Goal: Task Accomplishment & Management: Complete application form

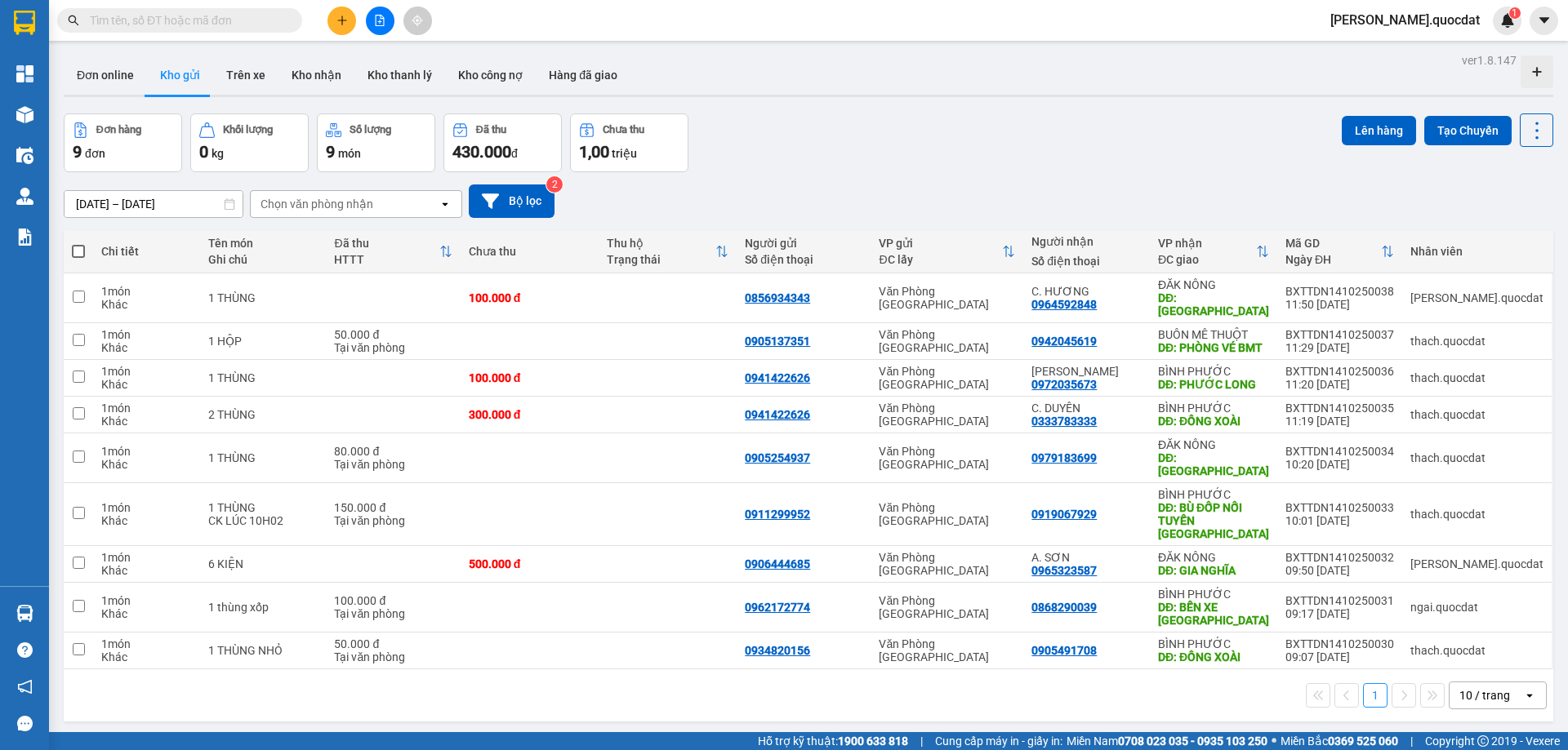
scroll to position [75, 0]
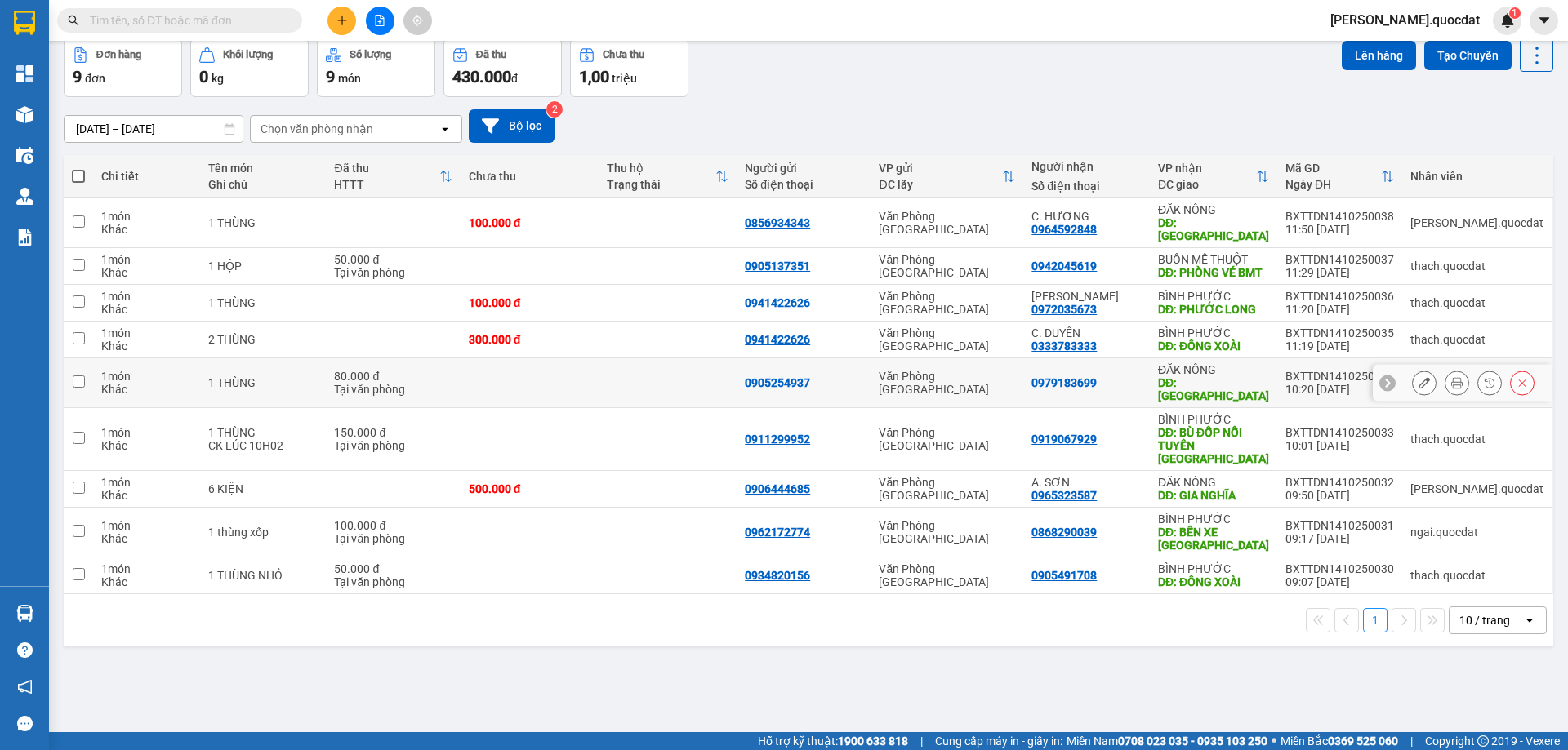
click at [538, 392] on td at bounding box center [529, 384] width 138 height 50
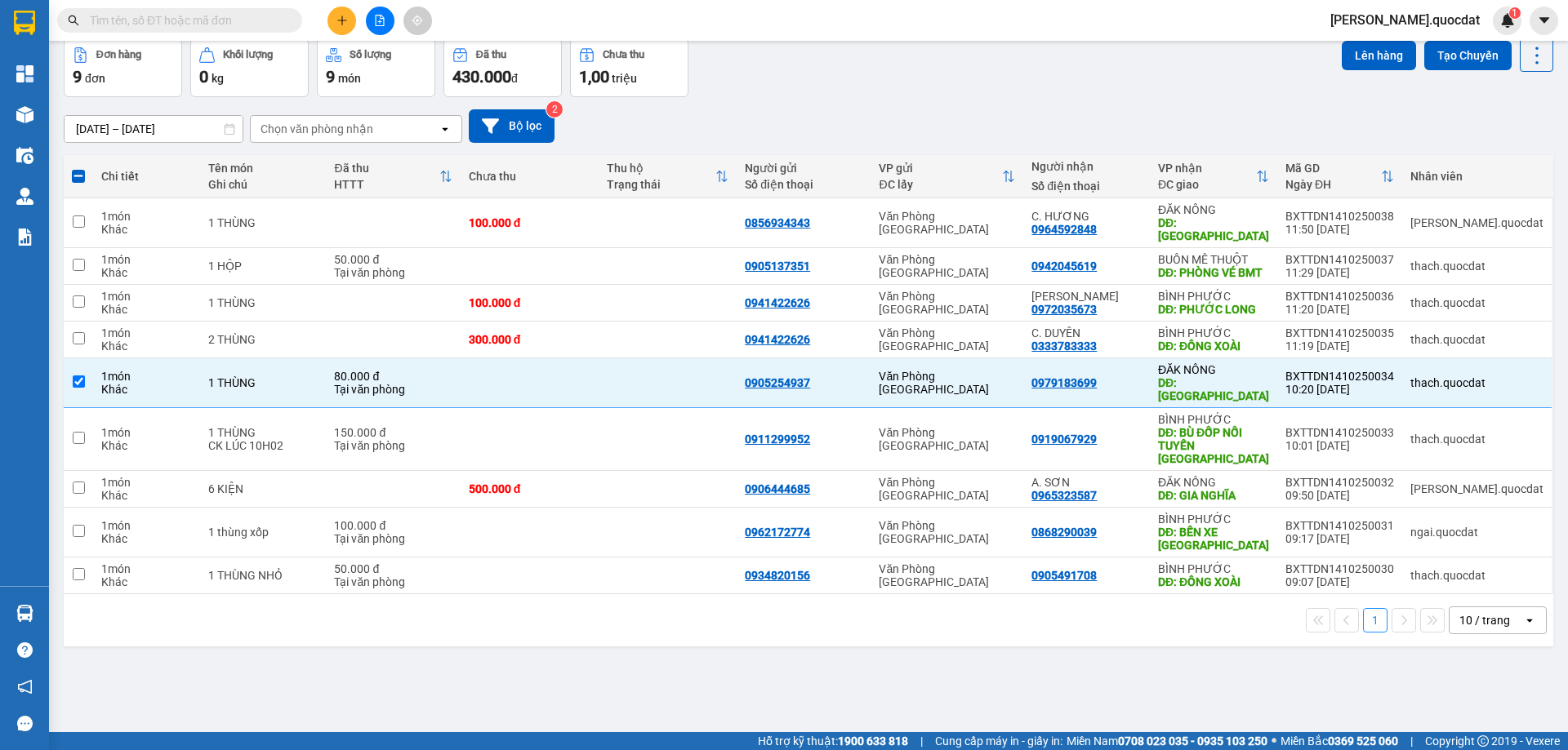
click at [1486, 613] on div "10 / trang" at bounding box center [1485, 621] width 51 height 17
click at [1466, 558] on span "100 / trang" at bounding box center [1478, 559] width 58 height 17
checkbox input "false"
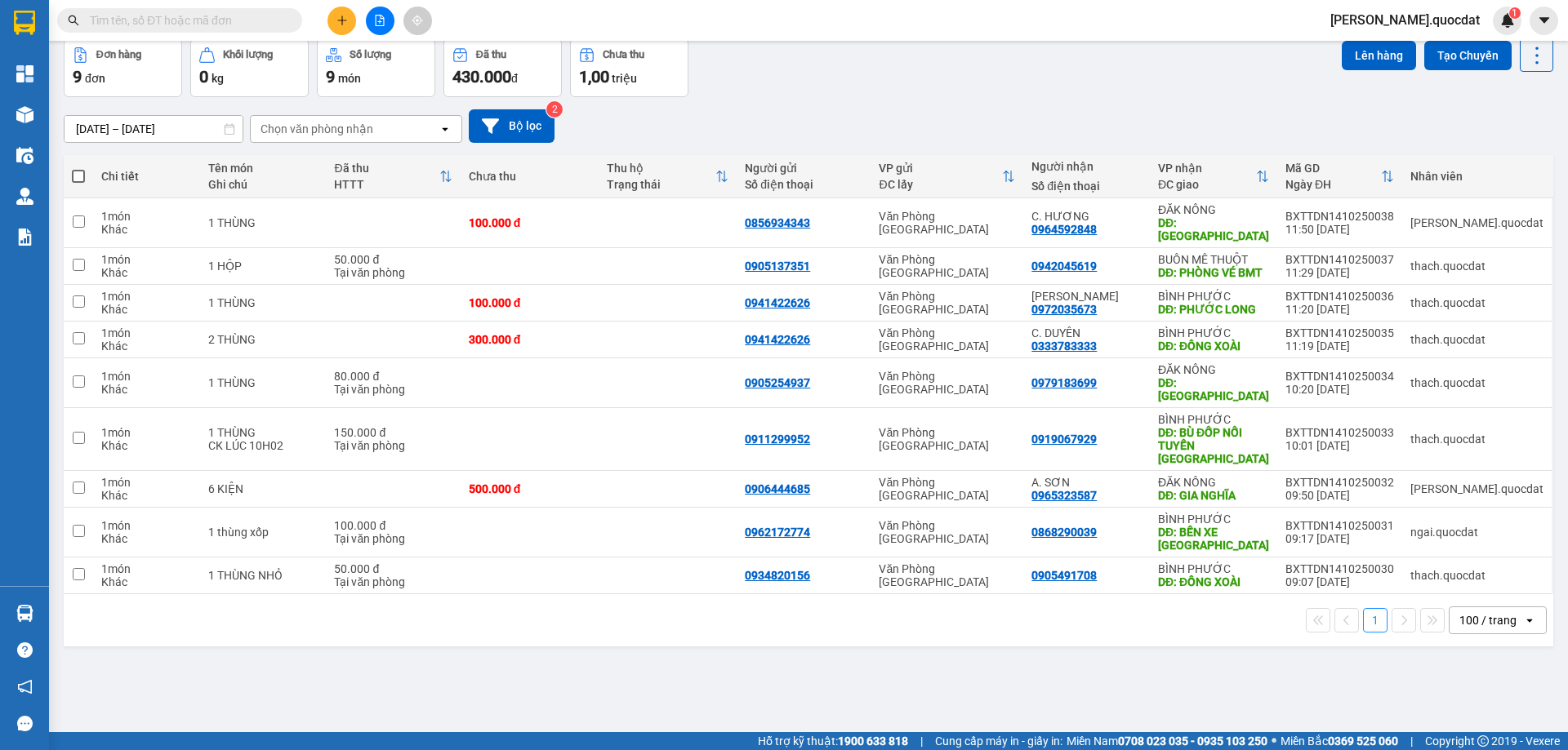
click at [352, 16] on button at bounding box center [341, 20] width 29 height 29
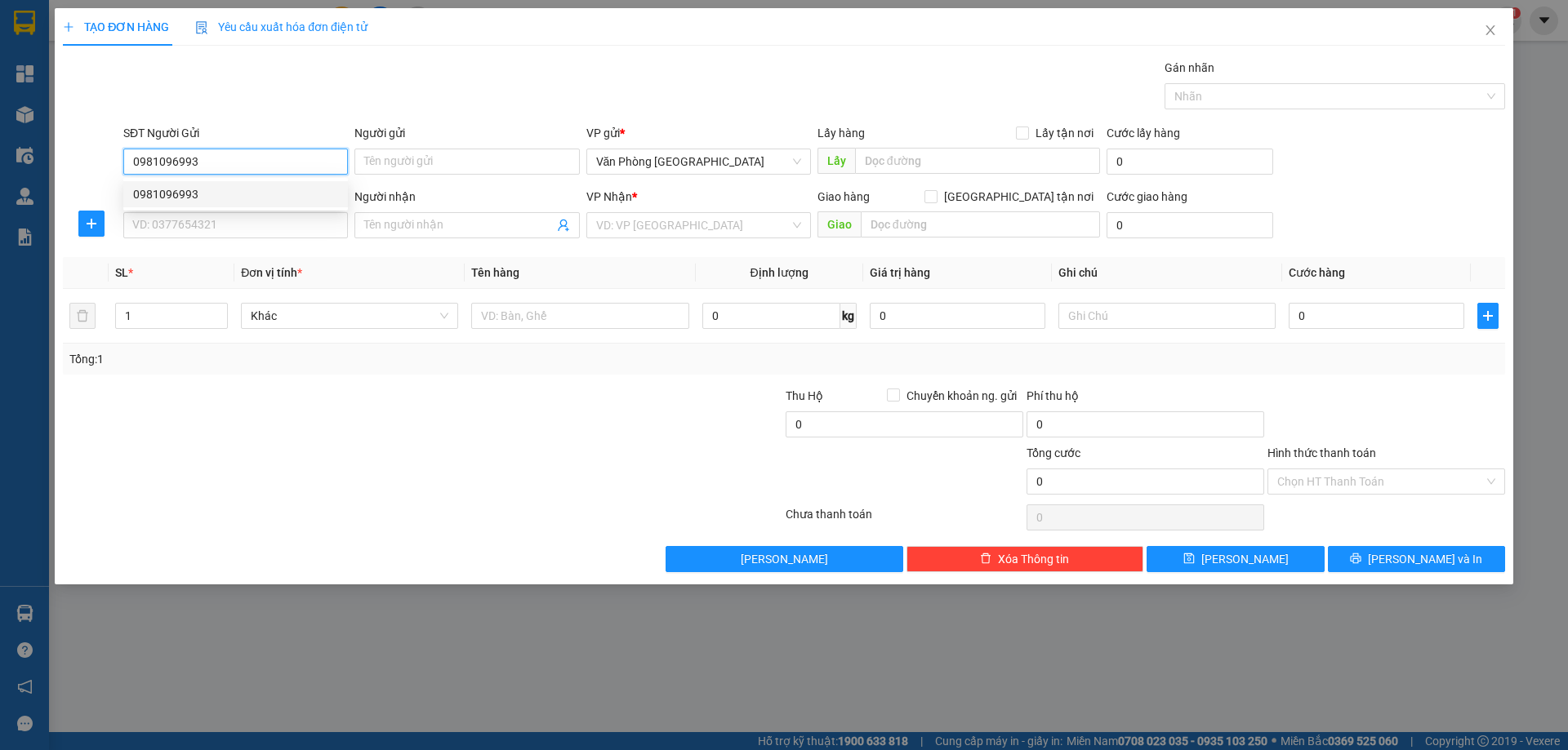
drag, startPoint x: 210, startPoint y: 188, endPoint x: 189, endPoint y: 205, distance: 27.0
click at [210, 189] on div "0981096993" at bounding box center [236, 194] width 205 height 18
type input "0981096993"
click at [185, 213] on input "SĐT Người Nhận *" at bounding box center [236, 225] width 224 height 26
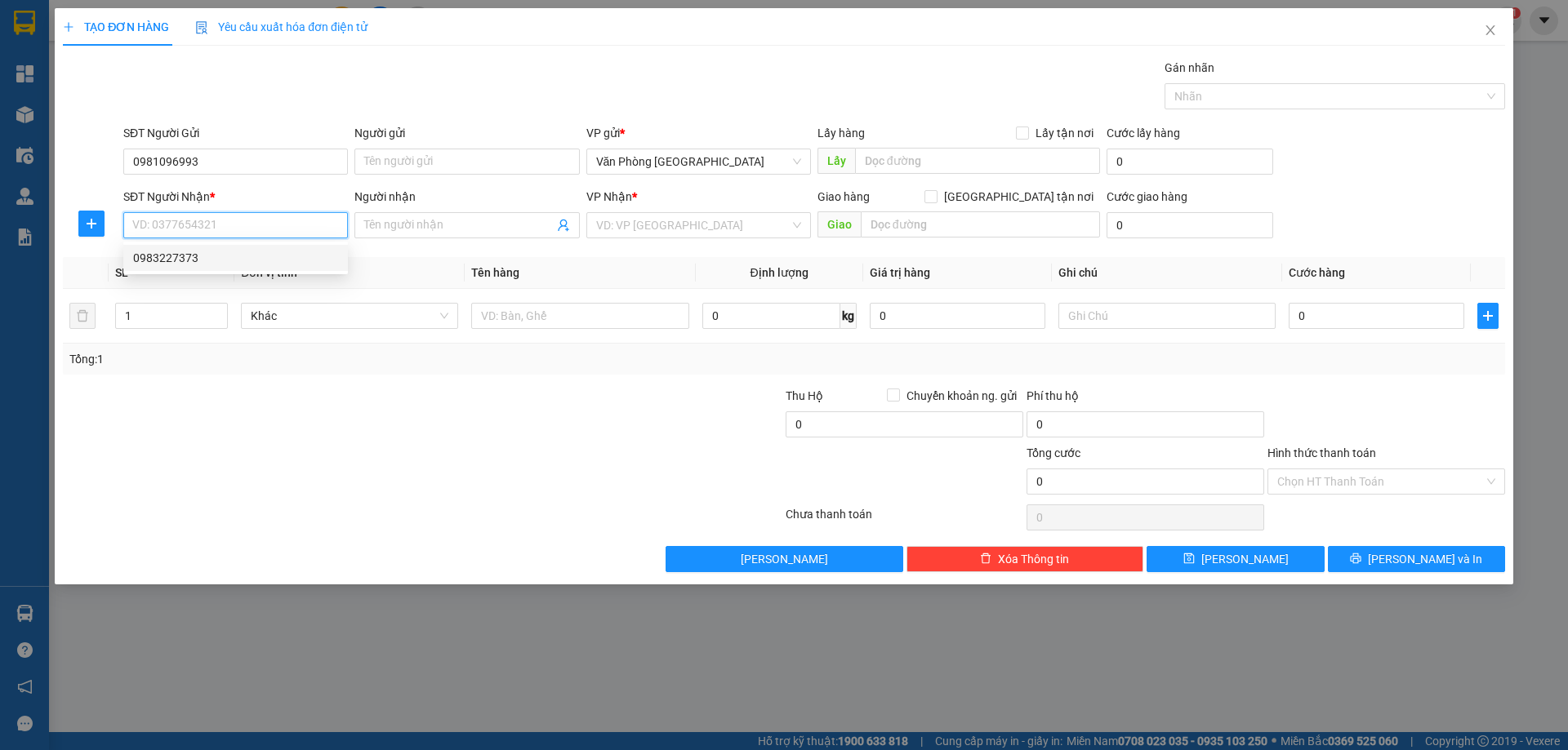
click at [193, 261] on div "0983227373" at bounding box center [236, 258] width 205 height 18
type input "0983227373"
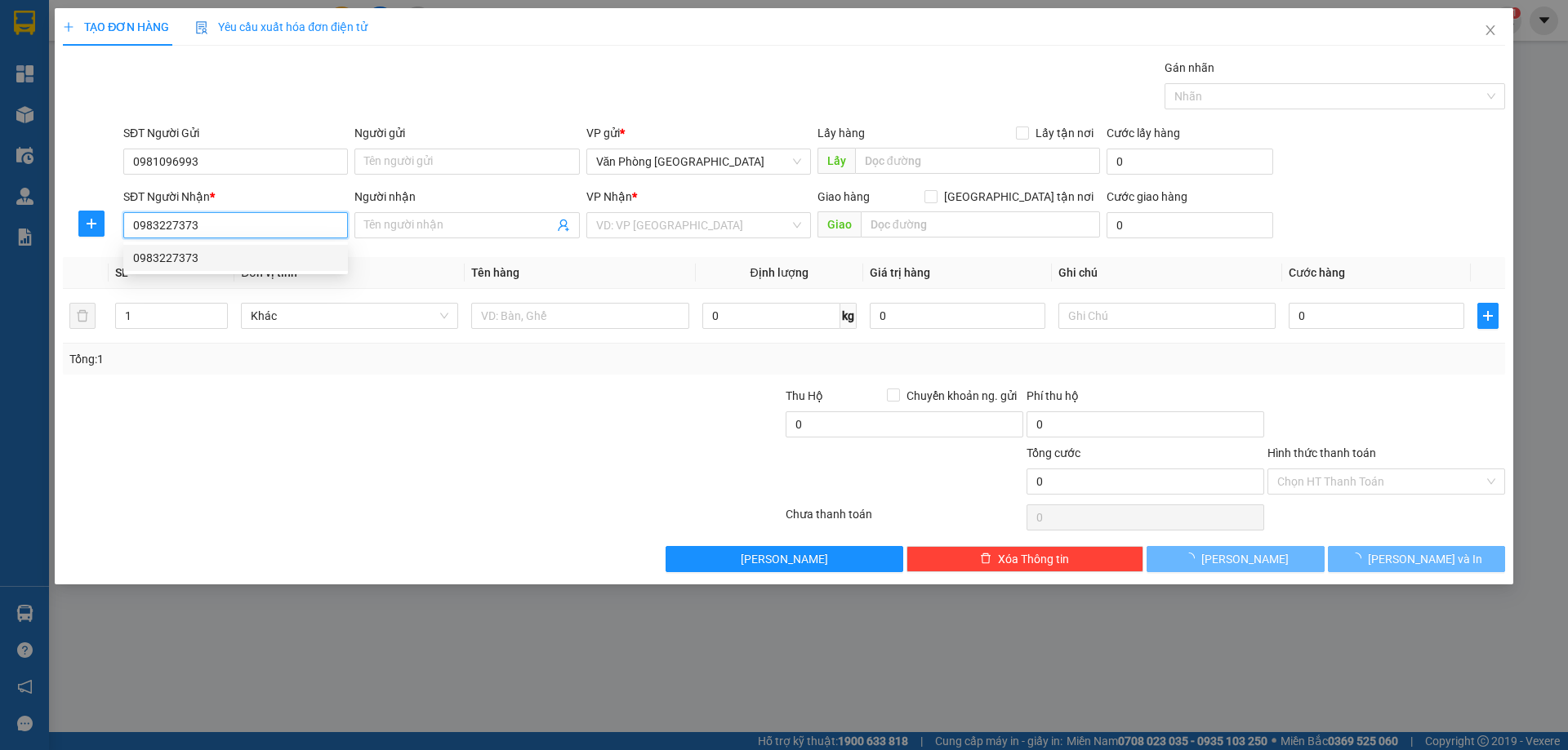
type input "ĐAK NIA"
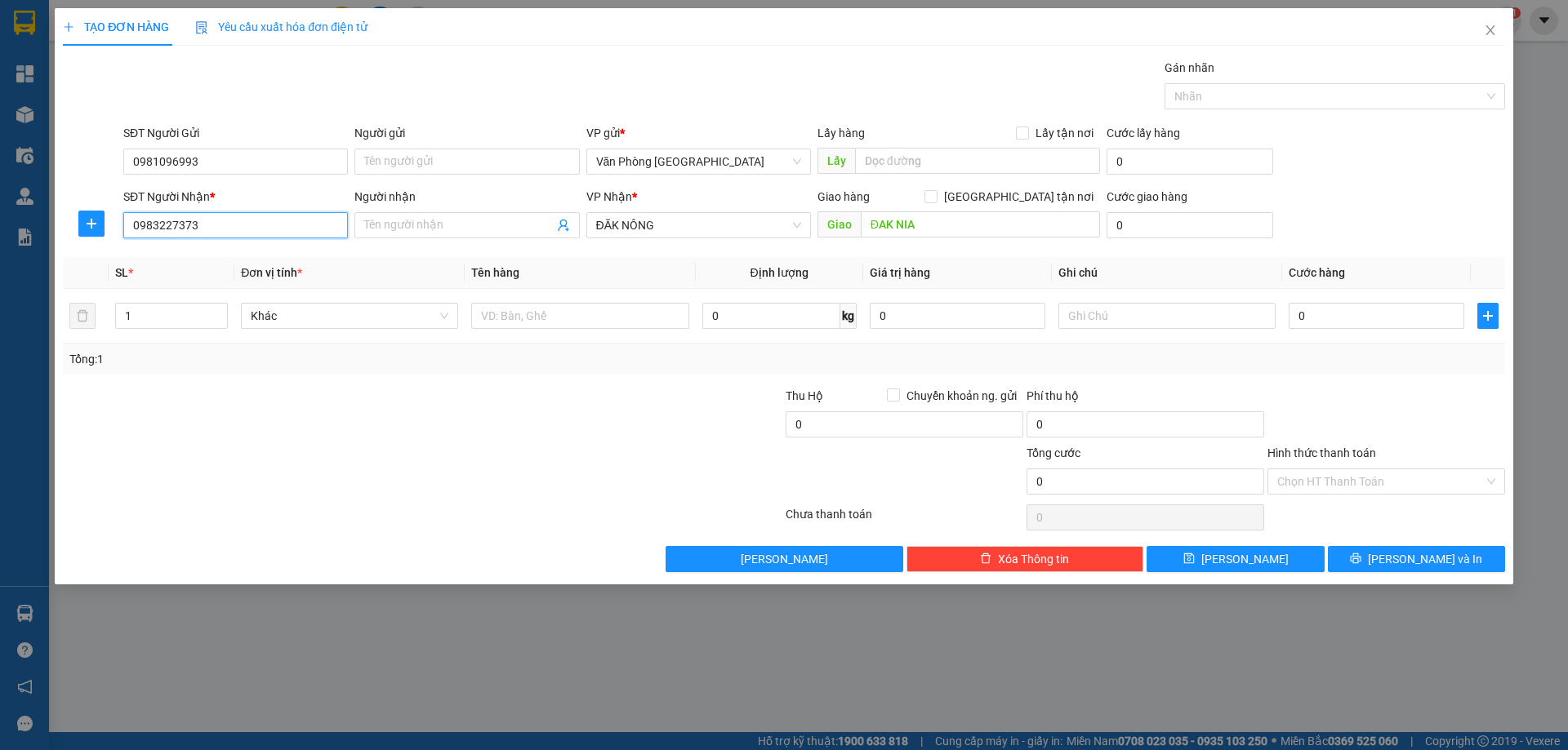
click at [304, 220] on input "0983227373" at bounding box center [236, 225] width 224 height 26
drag, startPoint x: 639, startPoint y: 222, endPoint x: 666, endPoint y: 233, distance: 29.2
click at [641, 222] on span "ĐĂK NÔNG" at bounding box center [698, 225] width 205 height 24
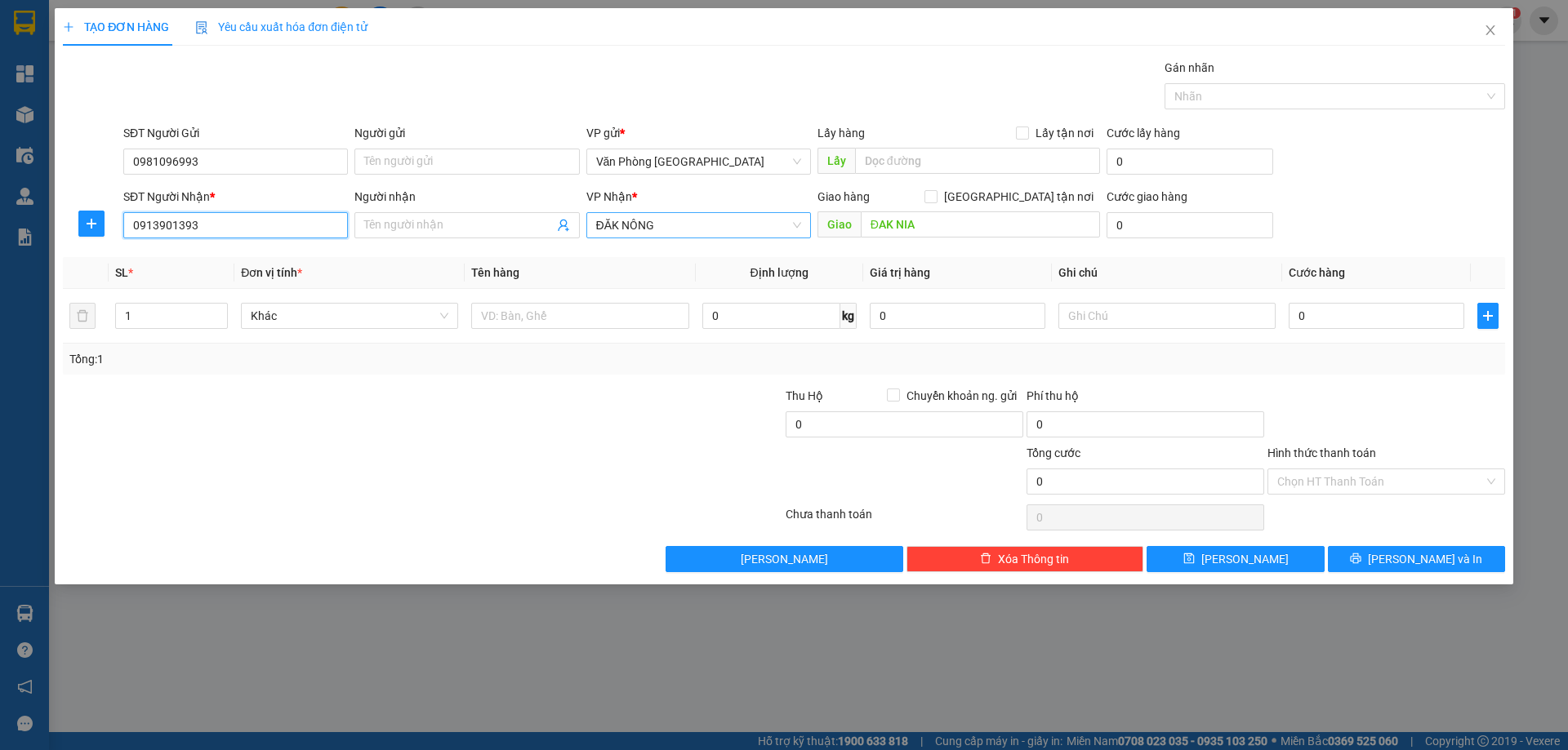
type input "0913901393"
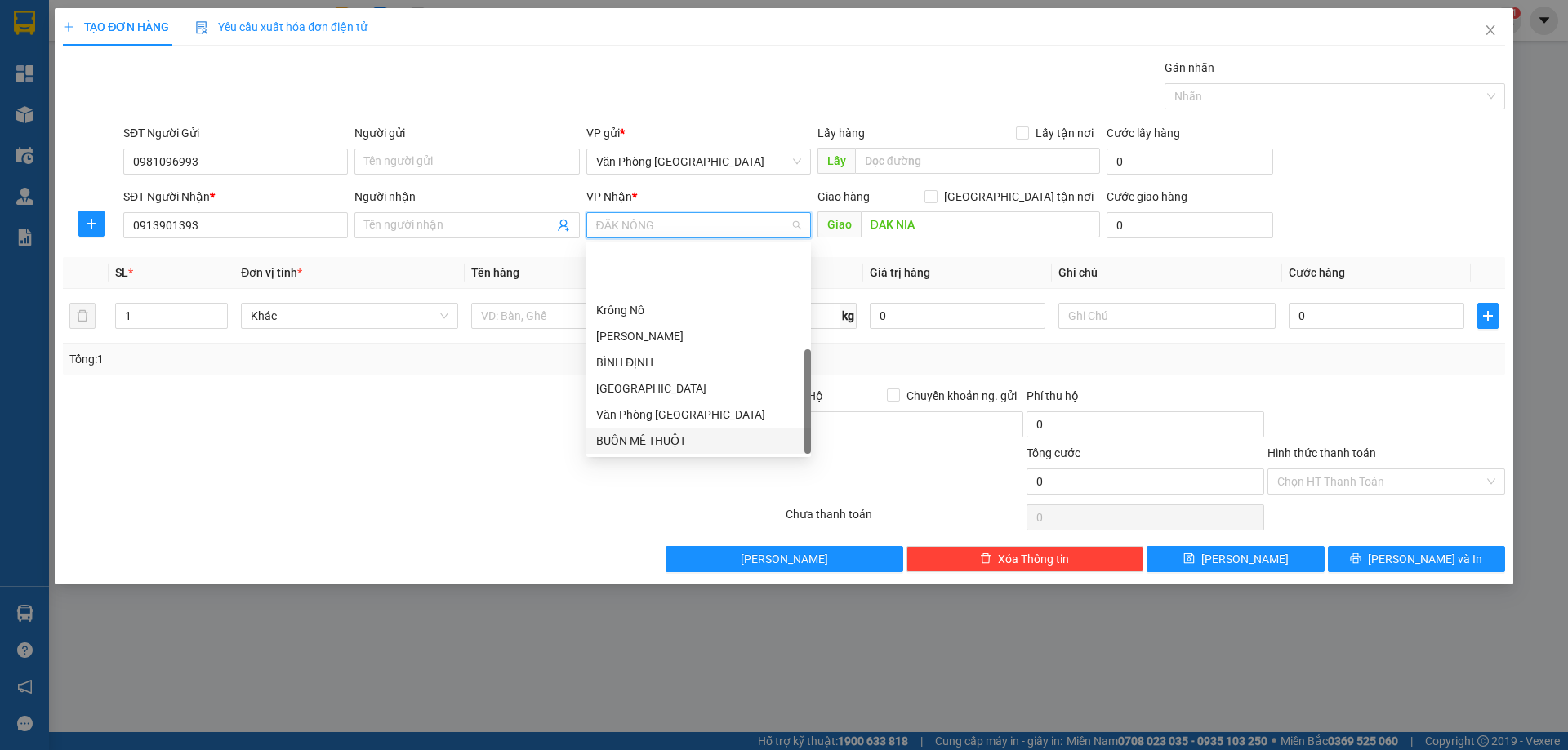
scroll to position [79, 0]
click at [665, 383] on div "BÌNH PHƯỚC" at bounding box center [698, 388] width 205 height 18
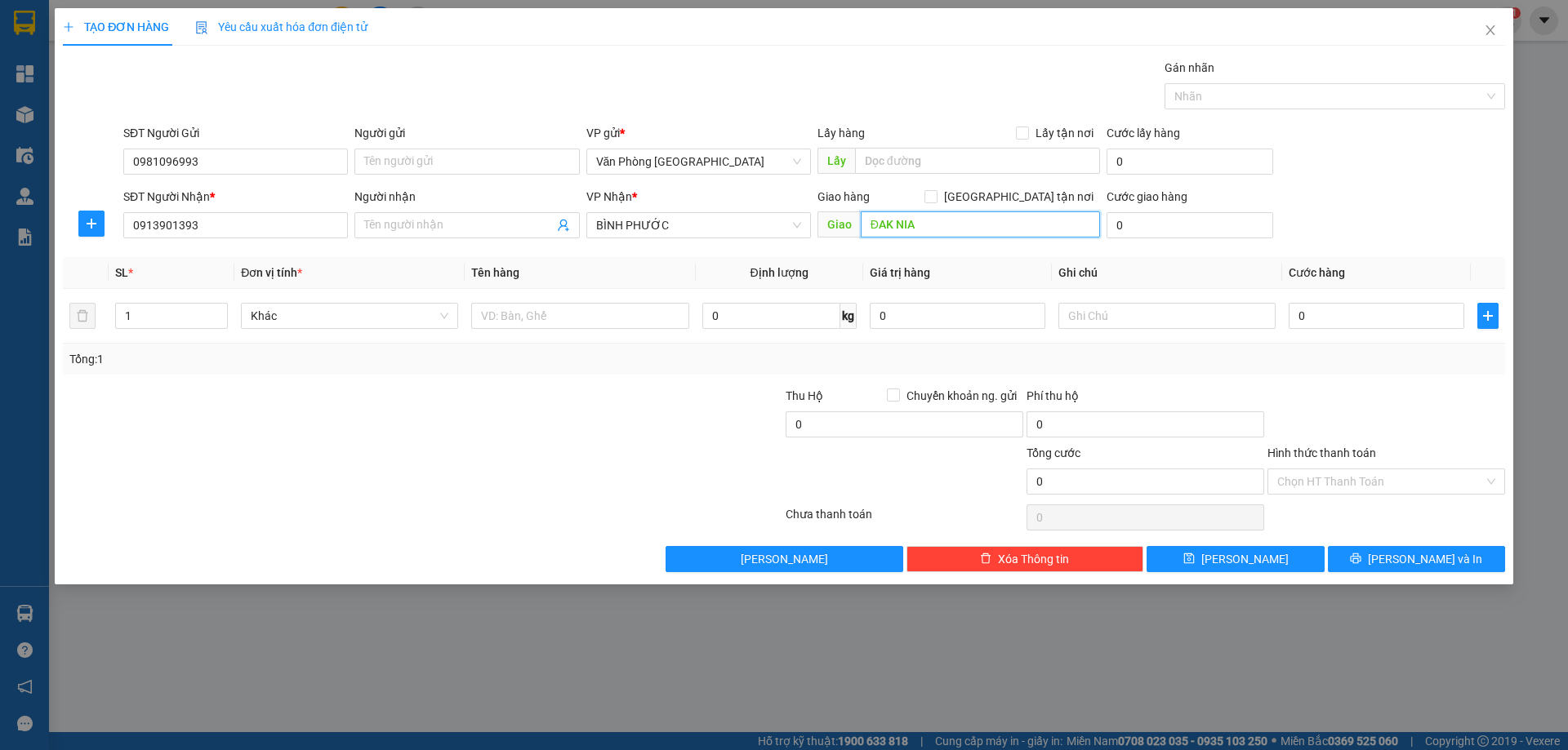
click at [963, 222] on input "ĐAK NIA" at bounding box center [980, 224] width 239 height 26
type input "c"
type input "CHƠN THÀNH"
drag, startPoint x: 566, startPoint y: 318, endPoint x: 555, endPoint y: 305, distance: 17.0
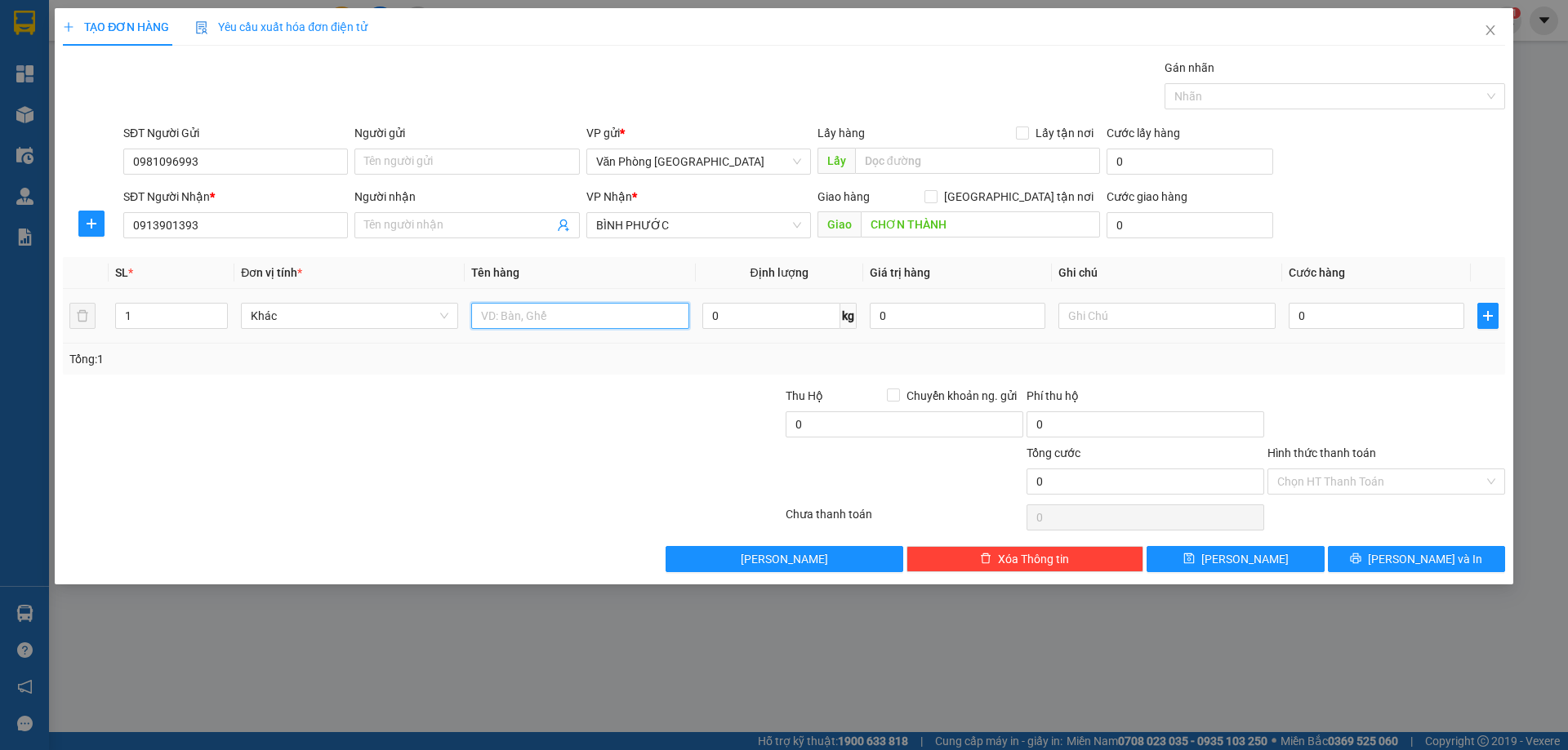
click at [566, 317] on input "text" at bounding box center [580, 316] width 217 height 26
type input "1 THÙNG"
type input "1"
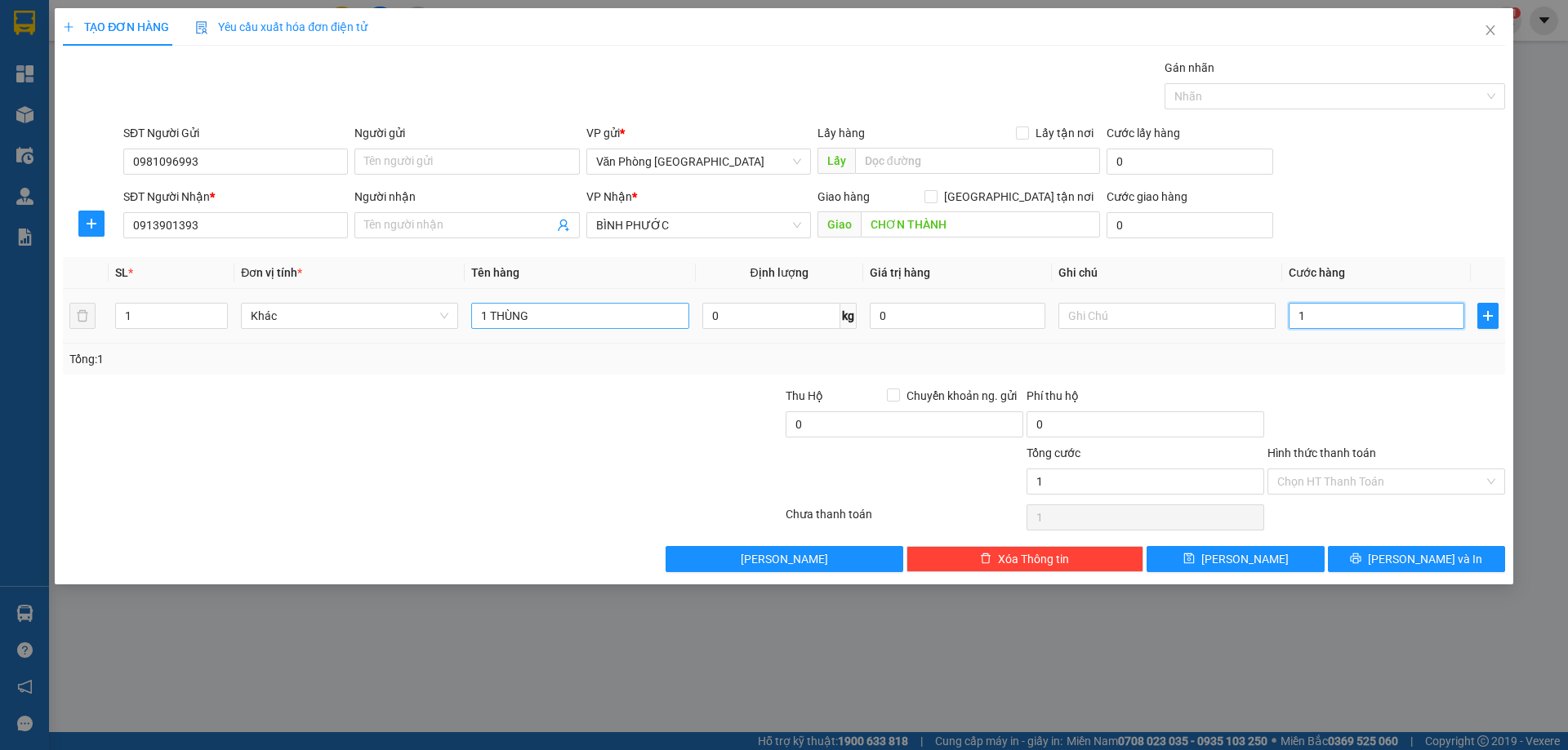
type input "10"
type input "100"
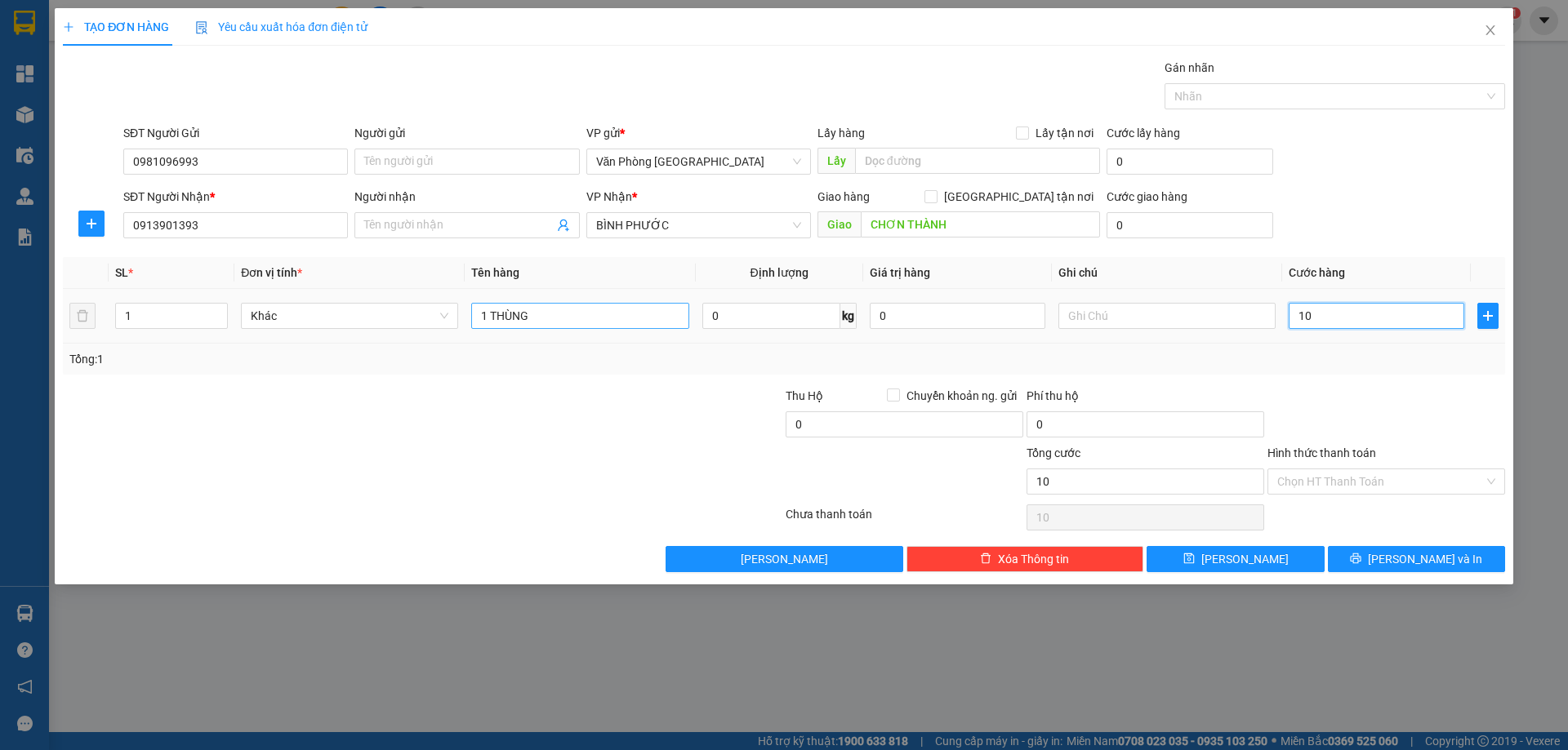
type input "100"
type input "100.000"
click at [1347, 415] on div at bounding box center [1386, 415] width 241 height 57
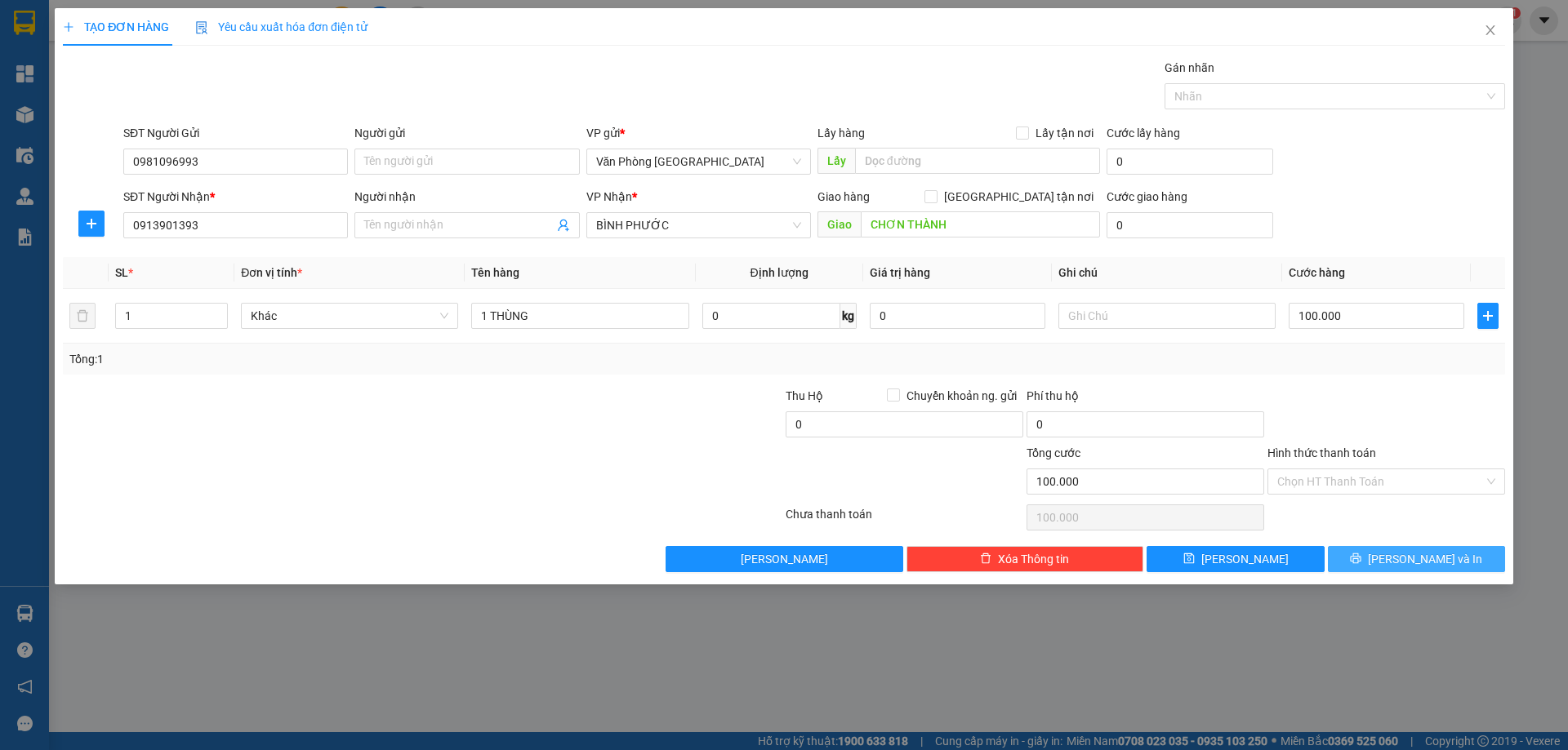
click at [1397, 549] on button "Lưu và In" at bounding box center [1416, 559] width 177 height 26
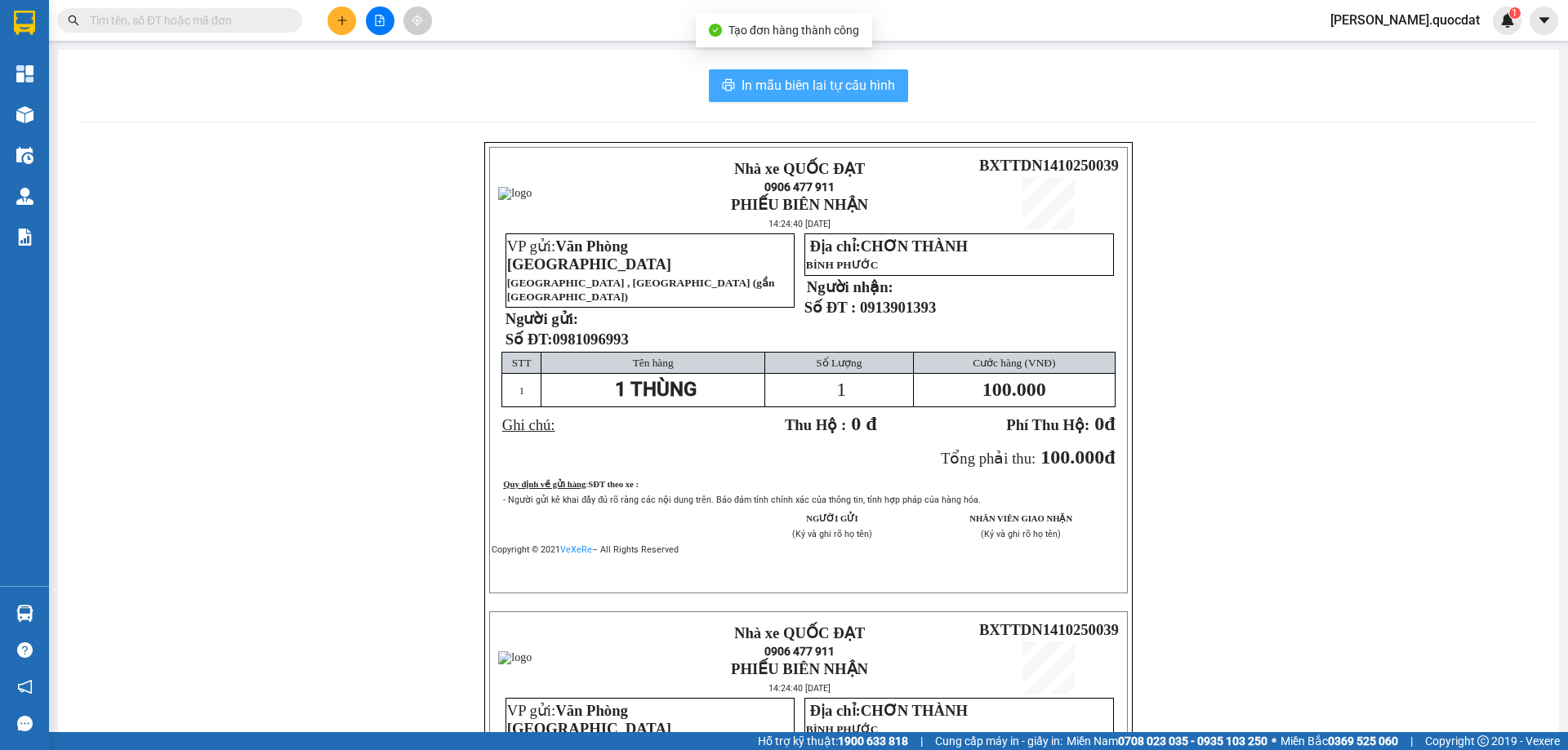
click at [877, 78] on span "In mẫu biên lai tự cấu hình" at bounding box center [819, 85] width 154 height 20
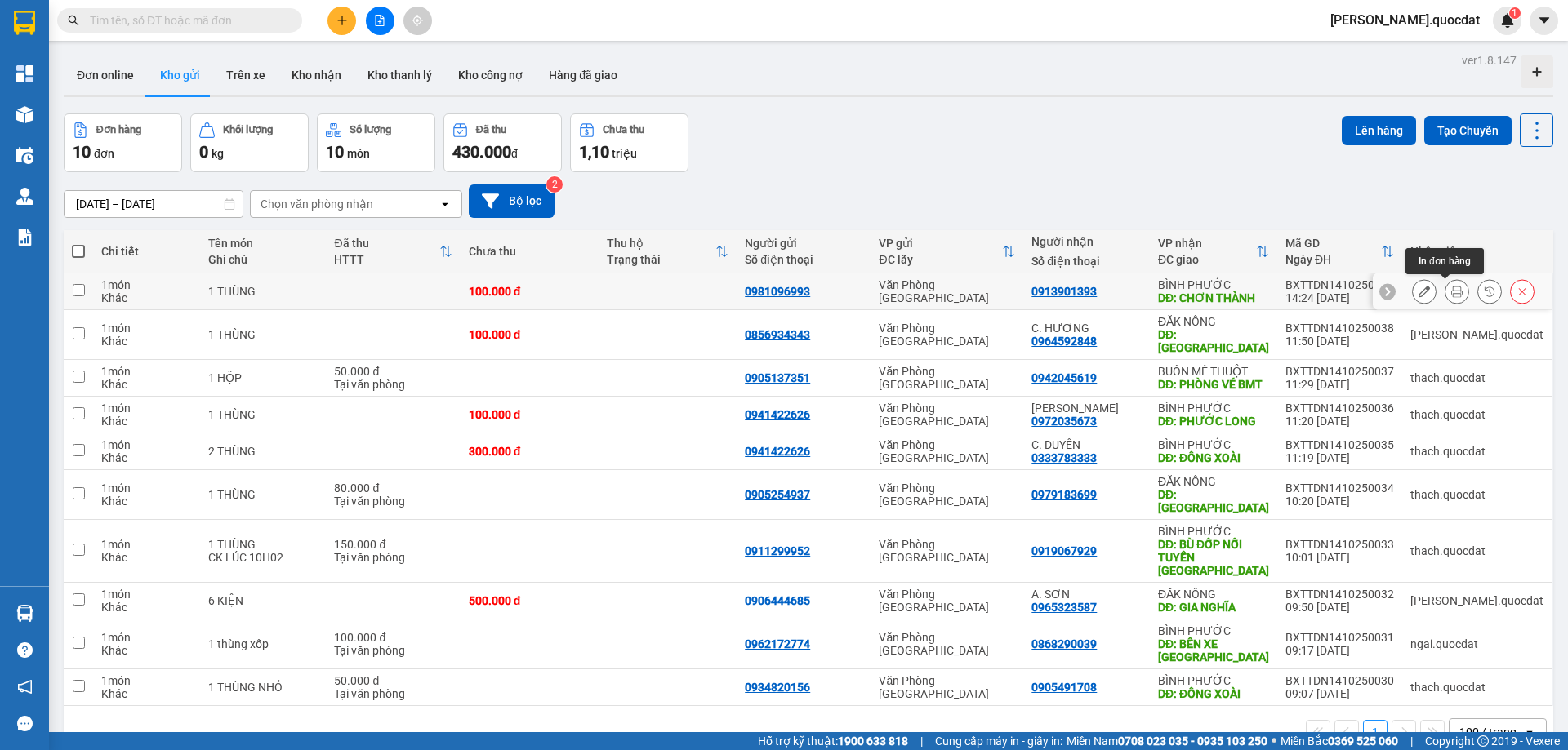
click at [1451, 287] on icon at bounding box center [1457, 291] width 11 height 11
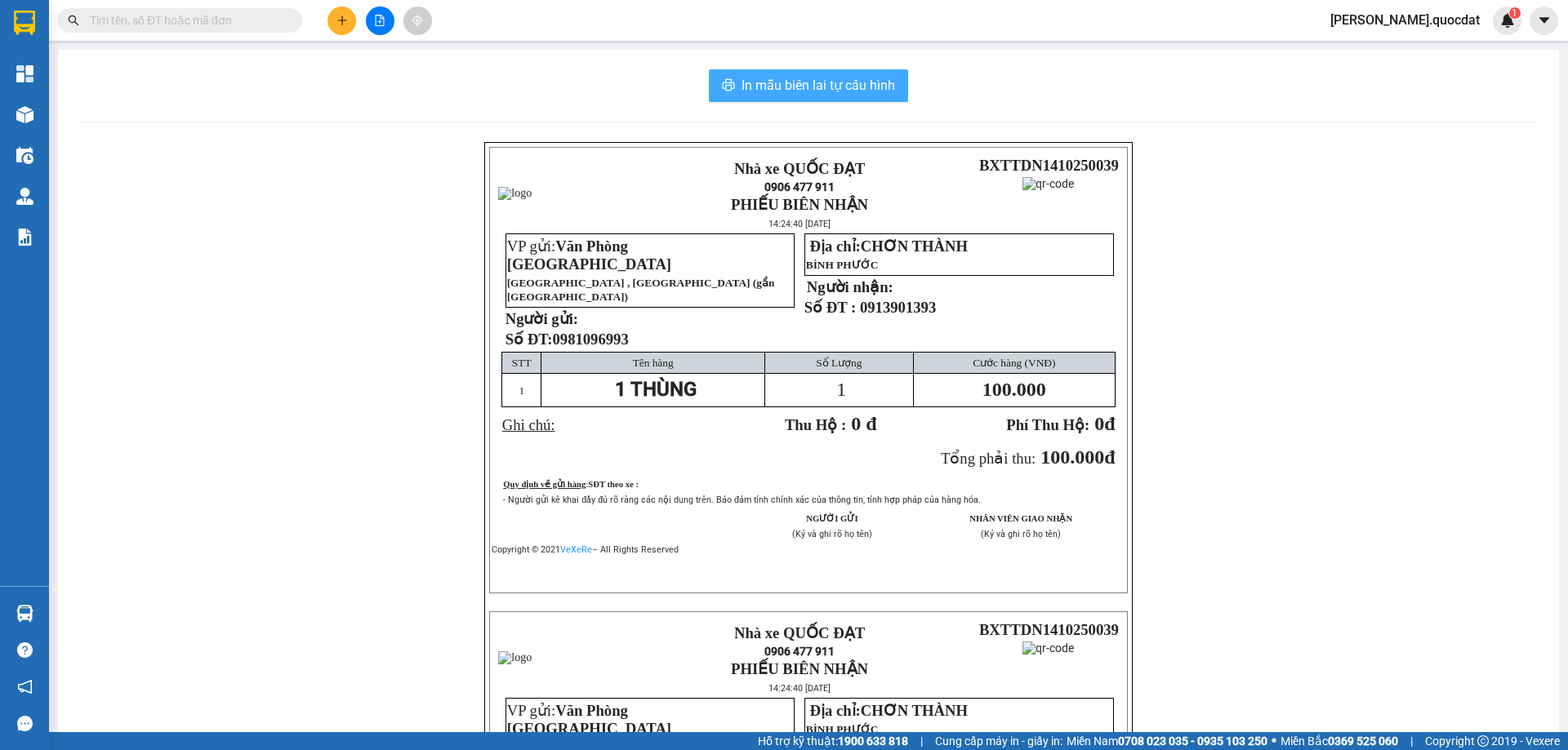
click at [755, 82] on span "In mẫu biên lai tự cấu hình" at bounding box center [819, 85] width 154 height 20
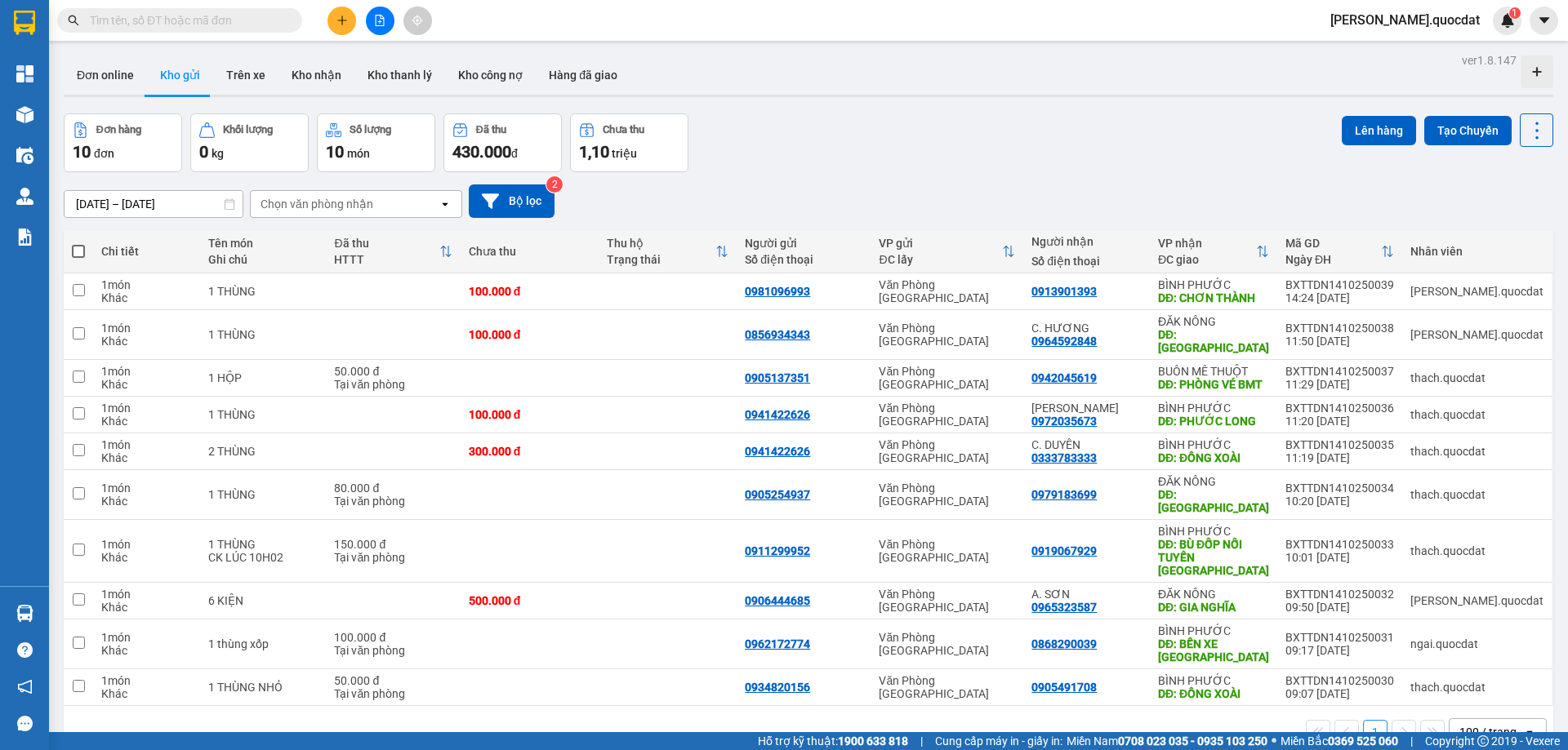
click at [325, 19] on div at bounding box center [379, 20] width 122 height 29
click at [340, 22] on icon "plus" at bounding box center [342, 20] width 11 height 11
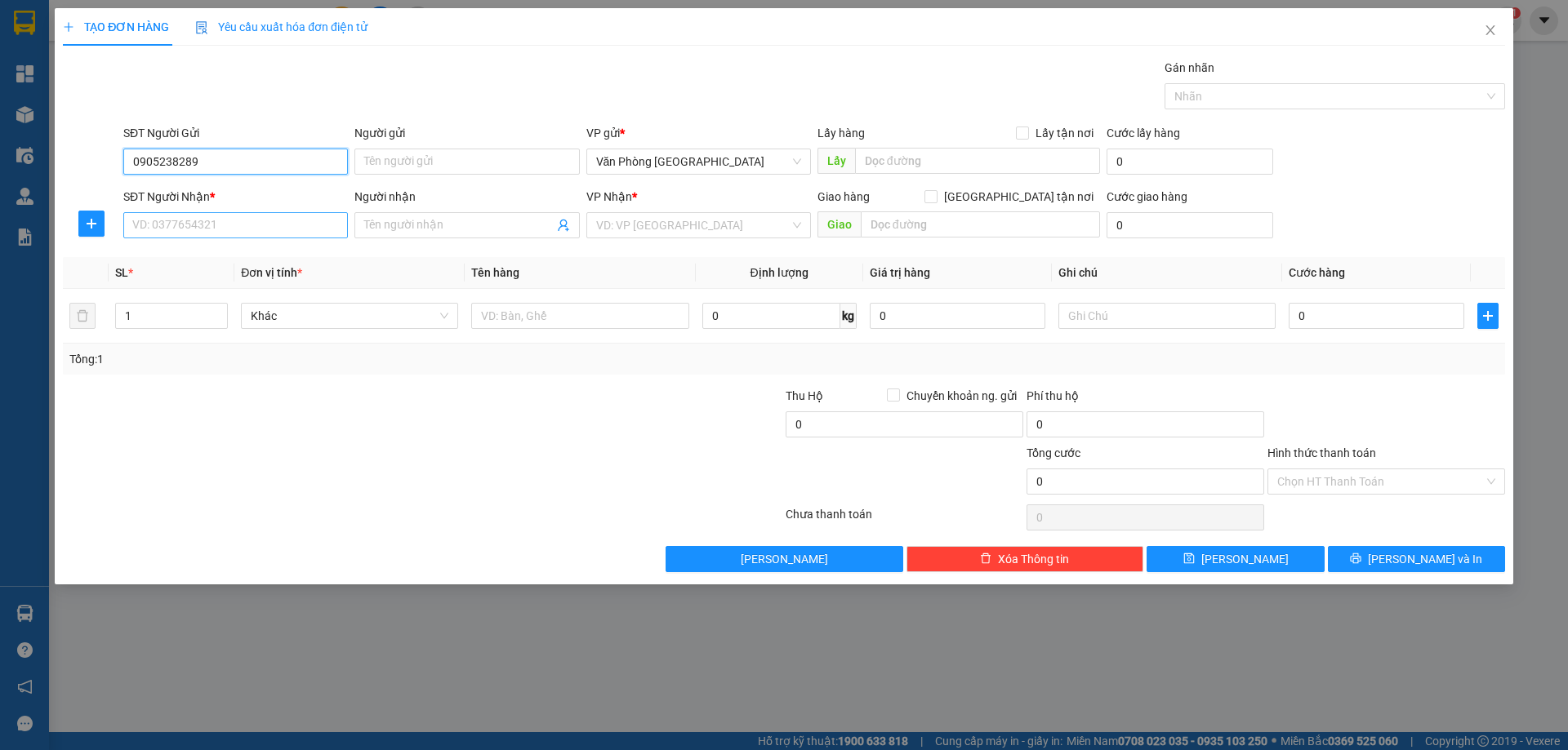
type input "0905238289"
click at [227, 231] on input "SĐT Người Nhận *" at bounding box center [236, 225] width 224 height 26
click at [707, 212] on div "VD: VP Sài Gòn" at bounding box center [698, 225] width 224 height 26
type input "0327653832"
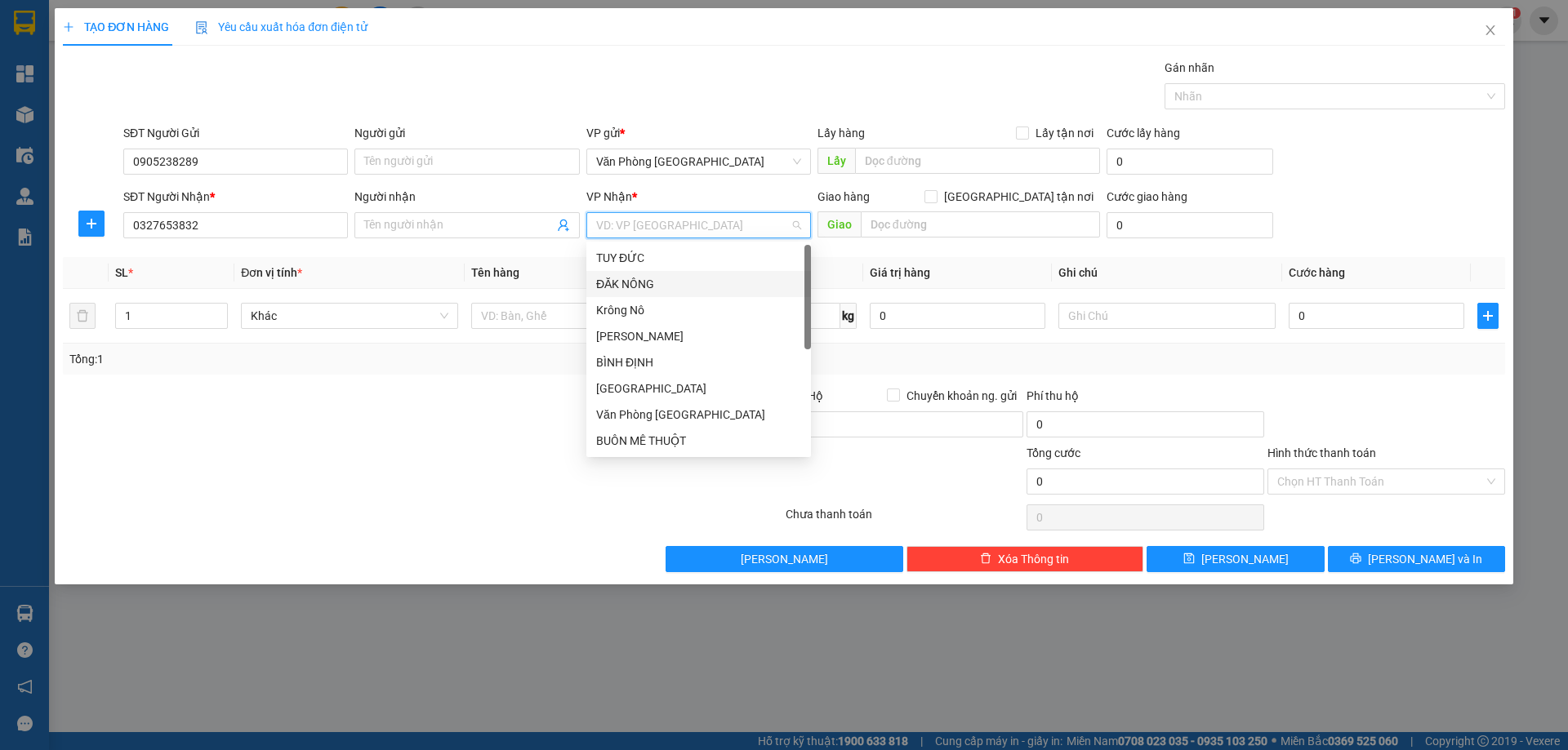
click at [641, 284] on div "ĐĂK NÔNG" at bounding box center [698, 284] width 205 height 18
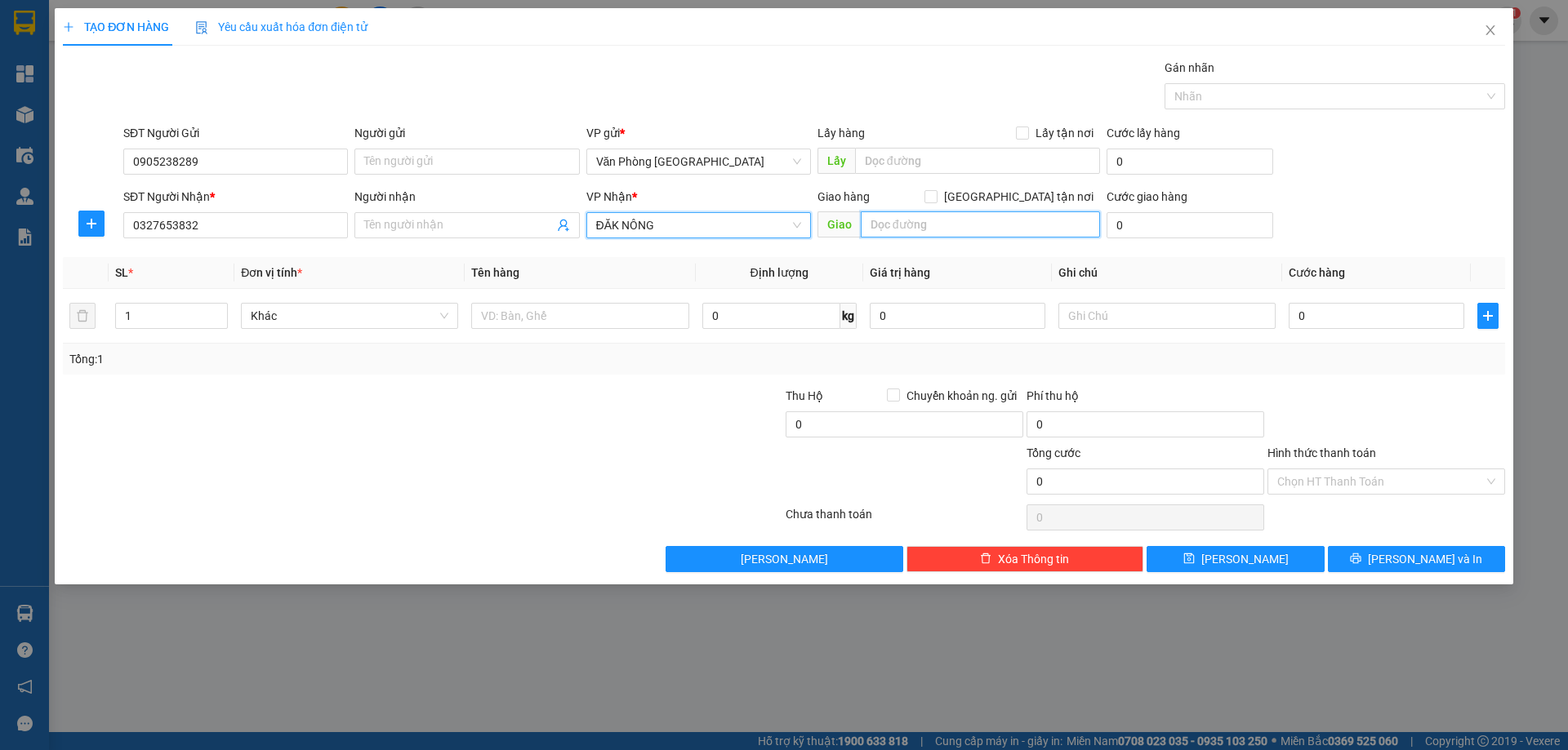
click at [942, 235] on input "text" at bounding box center [980, 224] width 239 height 26
type input "d"
type input "D"
type input "ĐỒN 8"
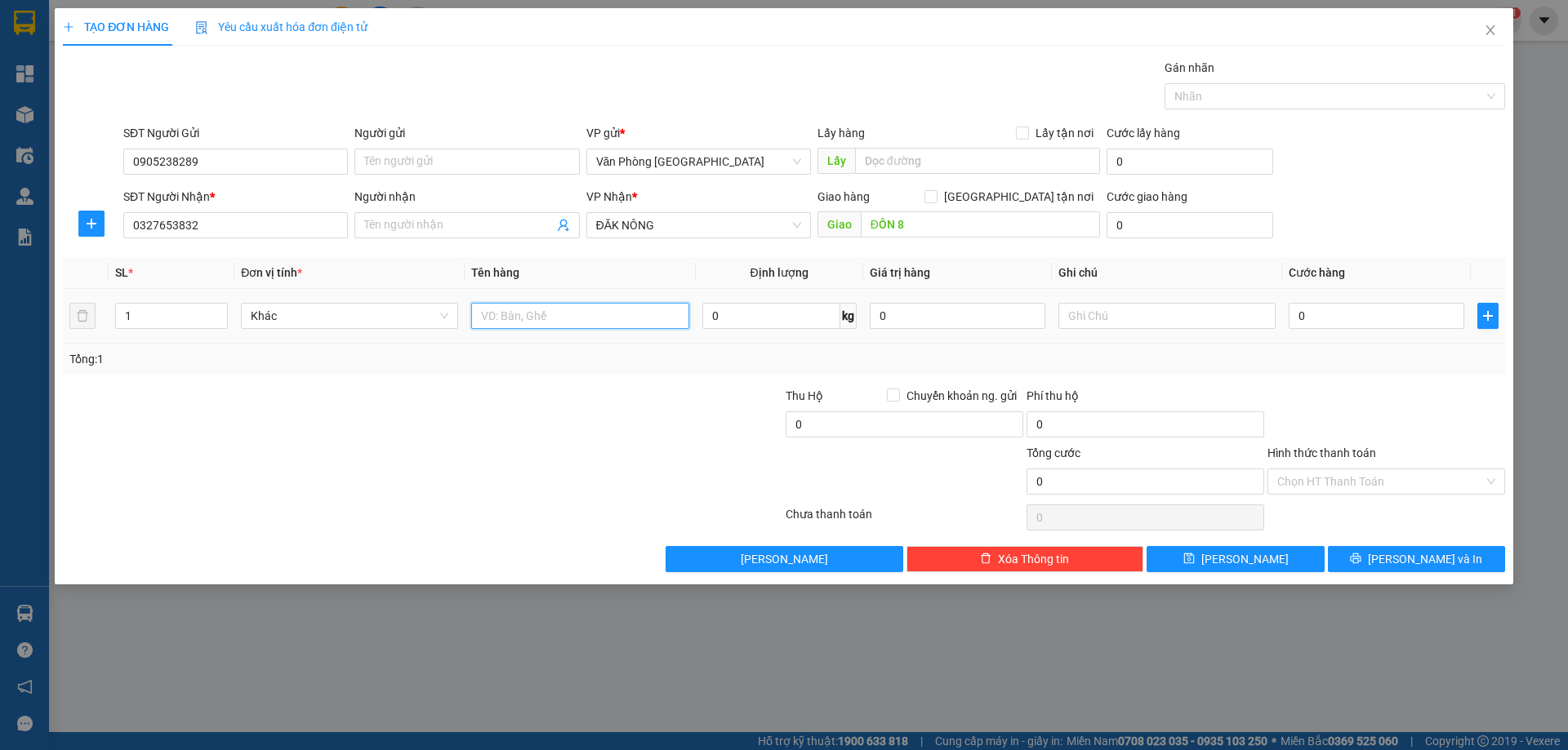
click at [497, 318] on input "text" at bounding box center [580, 316] width 217 height 26
type input "1 THÙNG"
type input "5"
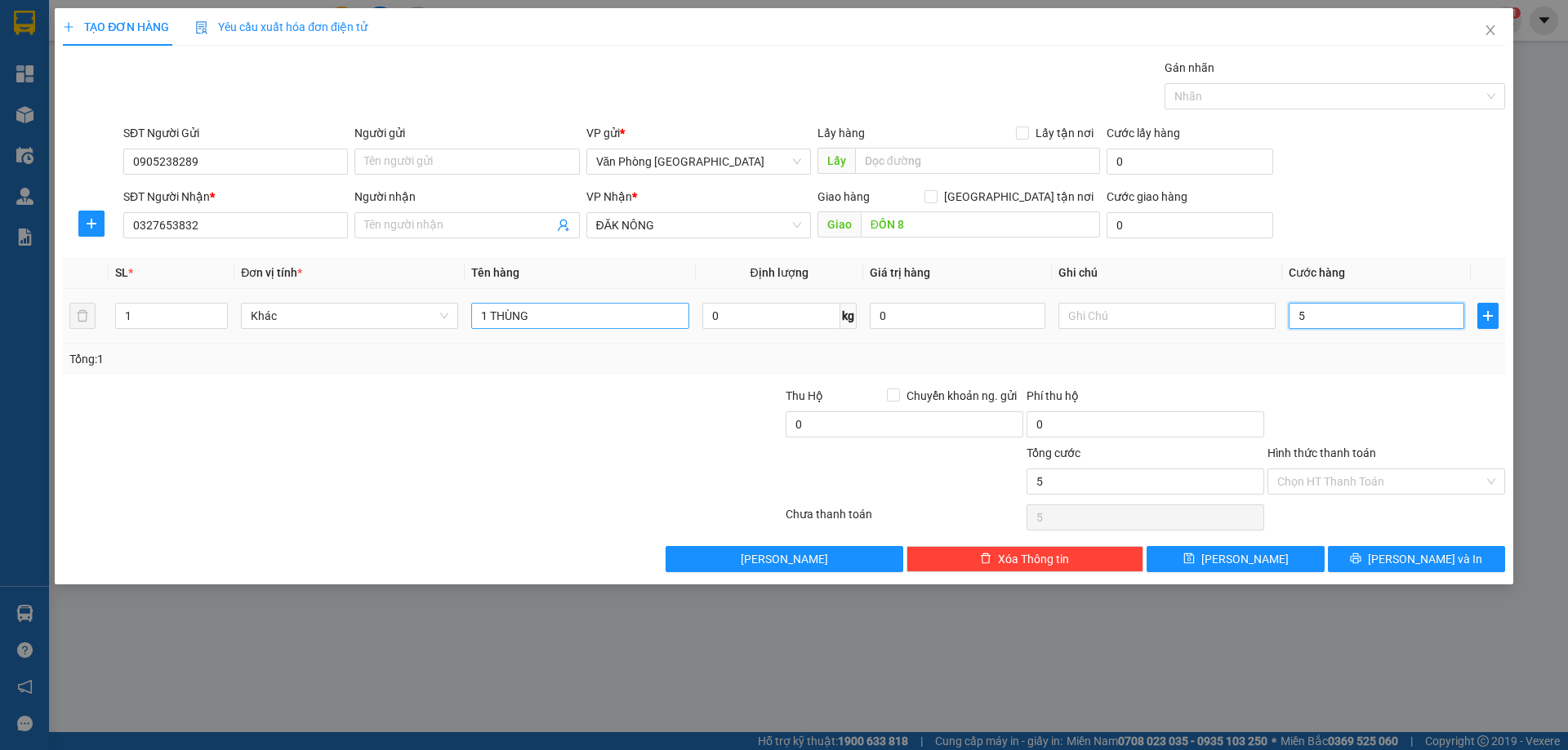
type input "50"
type input "50.000"
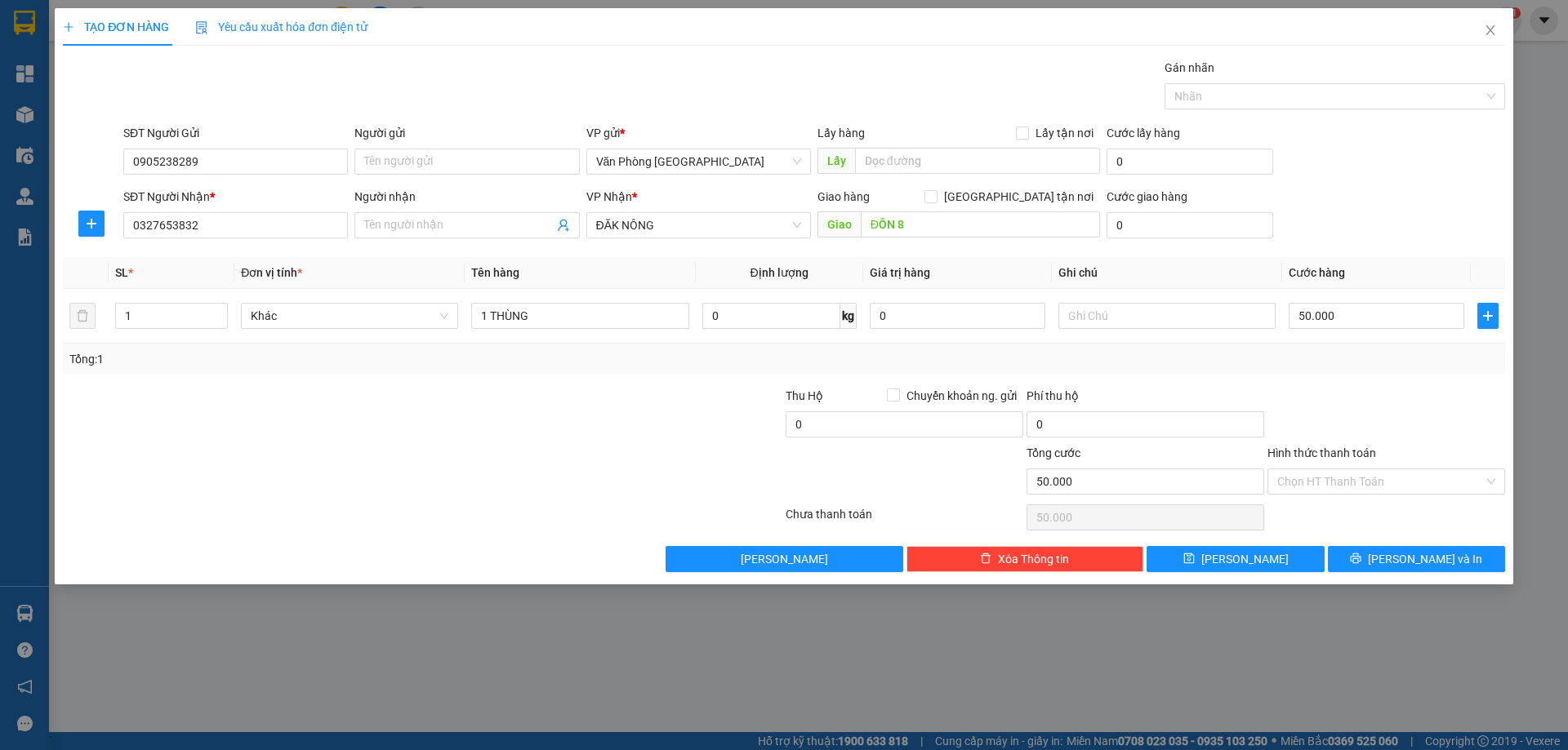
click at [1362, 426] on div at bounding box center [1386, 415] width 241 height 57
click at [1377, 491] on input "Hình thức thanh toán" at bounding box center [1380, 481] width 207 height 24
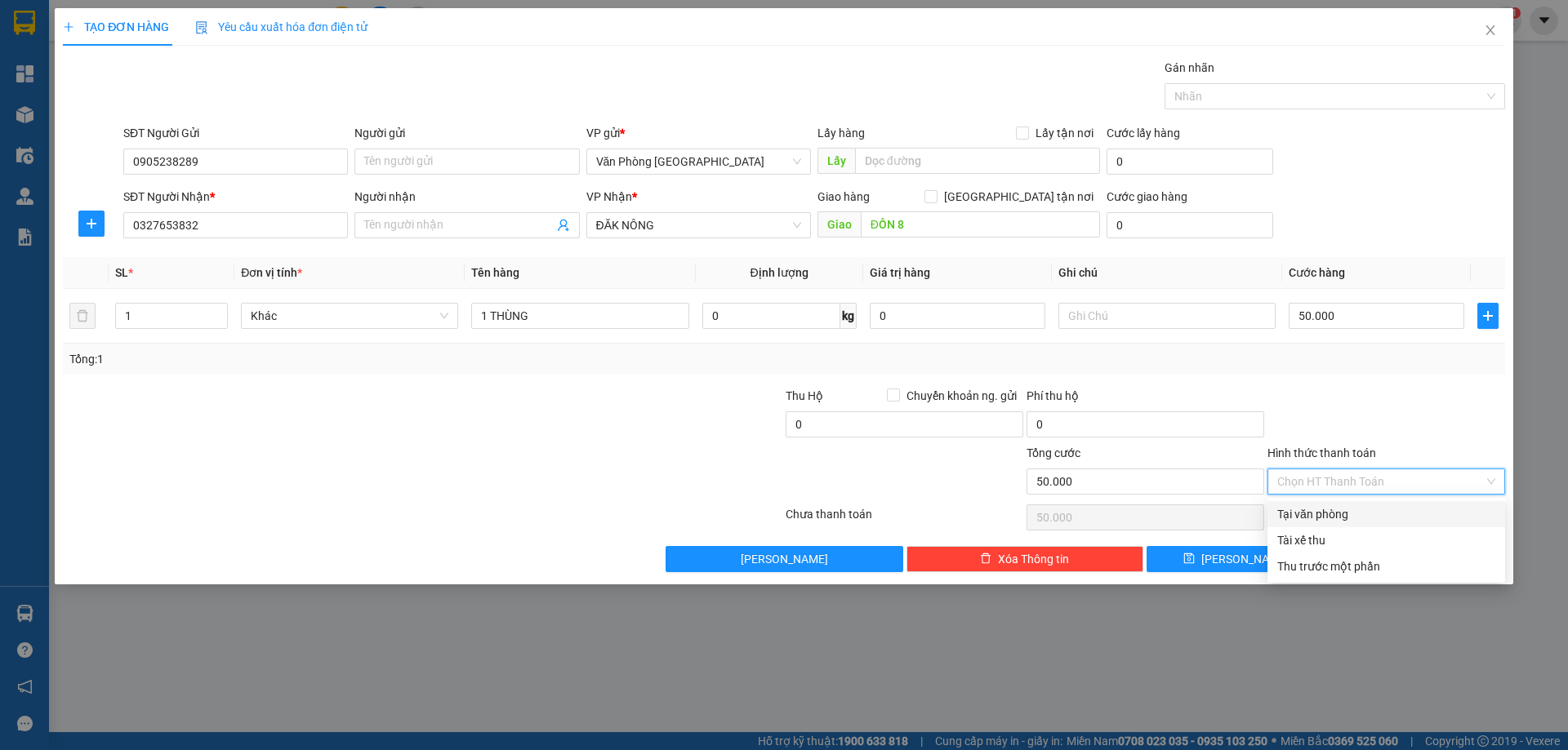
click at [1364, 503] on div "Tại văn phòng" at bounding box center [1386, 515] width 237 height 26
type input "0"
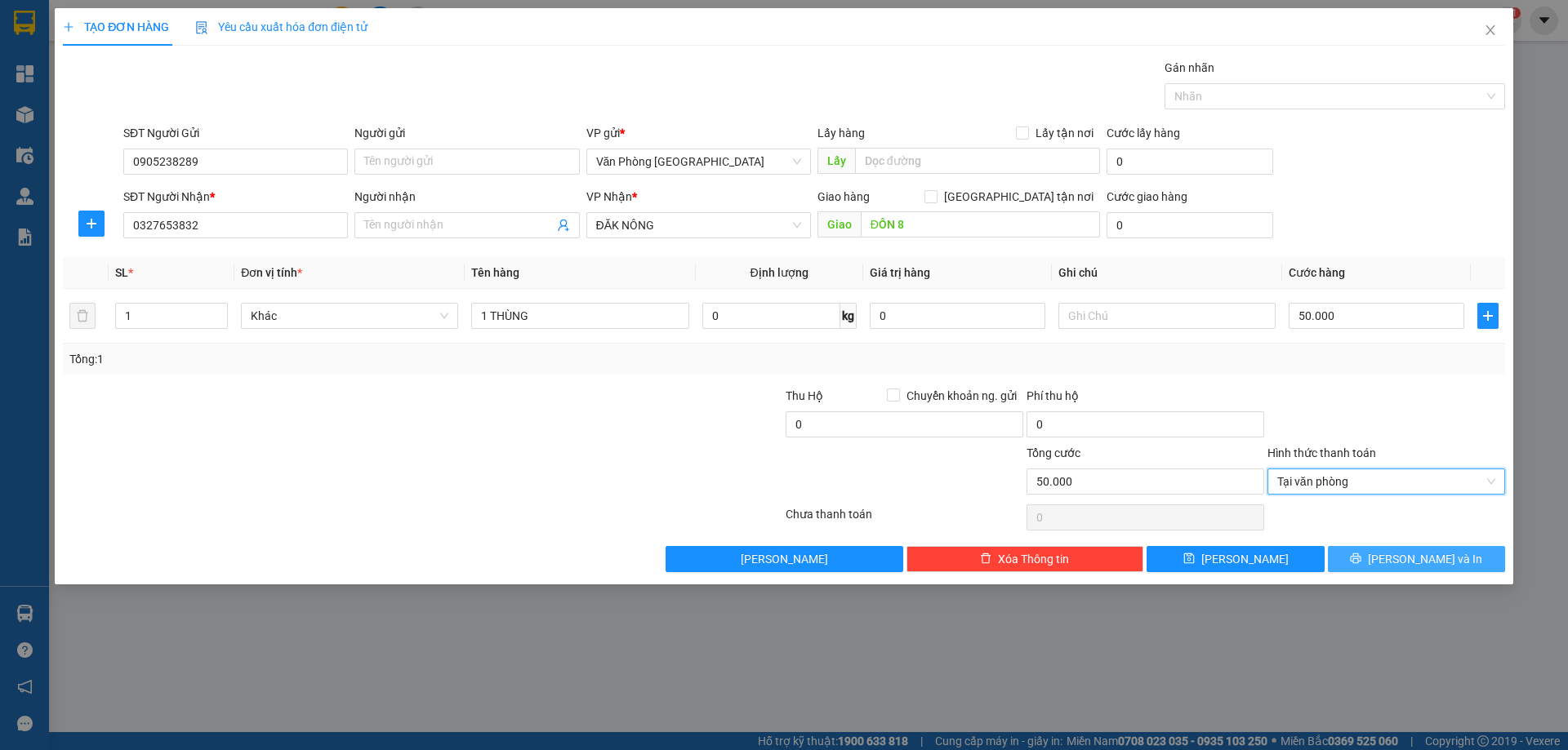
click at [1415, 557] on span "Lưu và In" at bounding box center [1424, 559] width 114 height 18
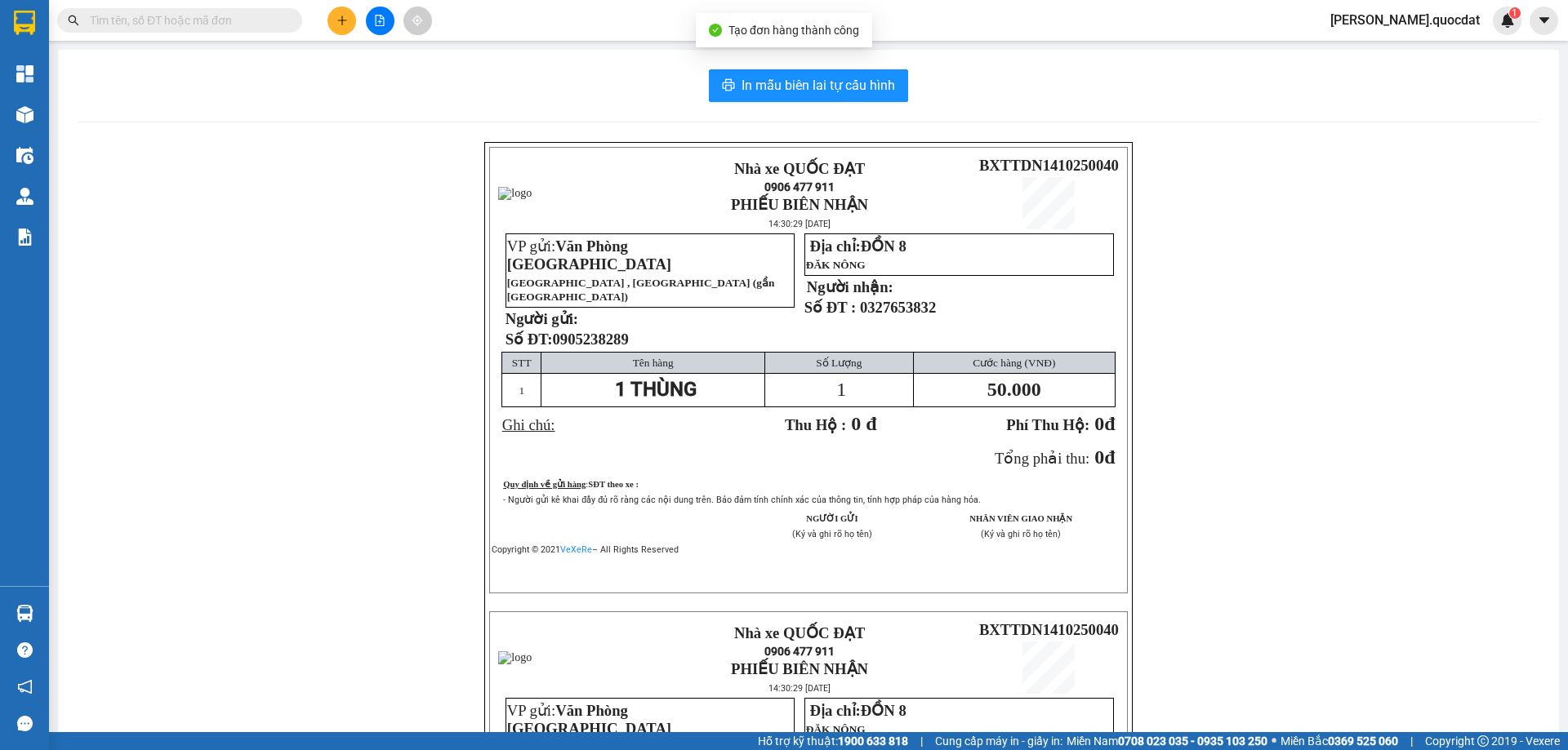
click at [854, 114] on div "In mẫu biên lai tự cấu hình Nhà xe QUỐC ĐẠT 0906 477 911 PHIẾU BIÊN NHẬN 14:30:…" at bounding box center [809, 577] width 1501 height 1054
click at [850, 99] on button "In mẫu biên lai tự cấu hình" at bounding box center [808, 85] width 199 height 32
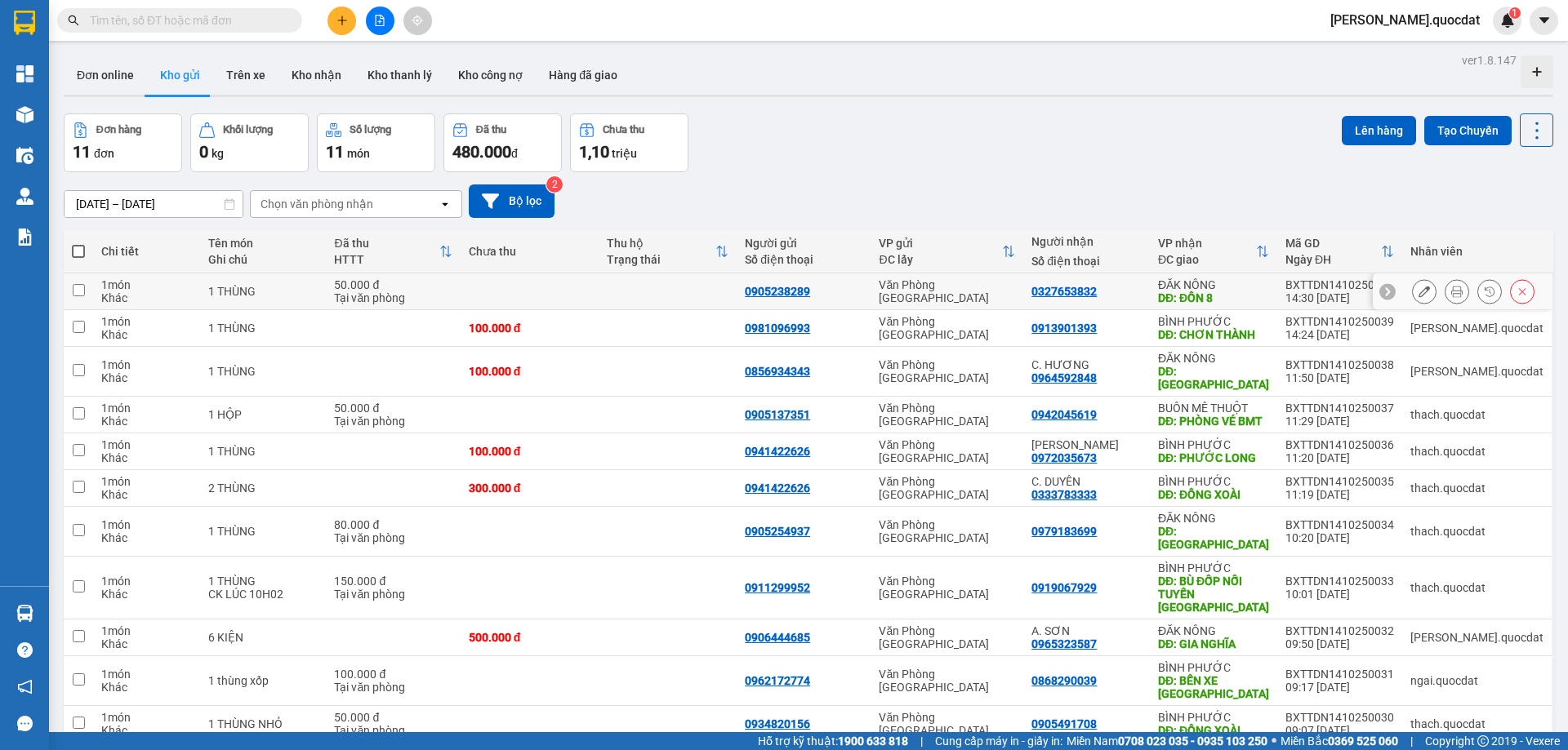
click at [1451, 292] on icon at bounding box center [1457, 291] width 11 height 11
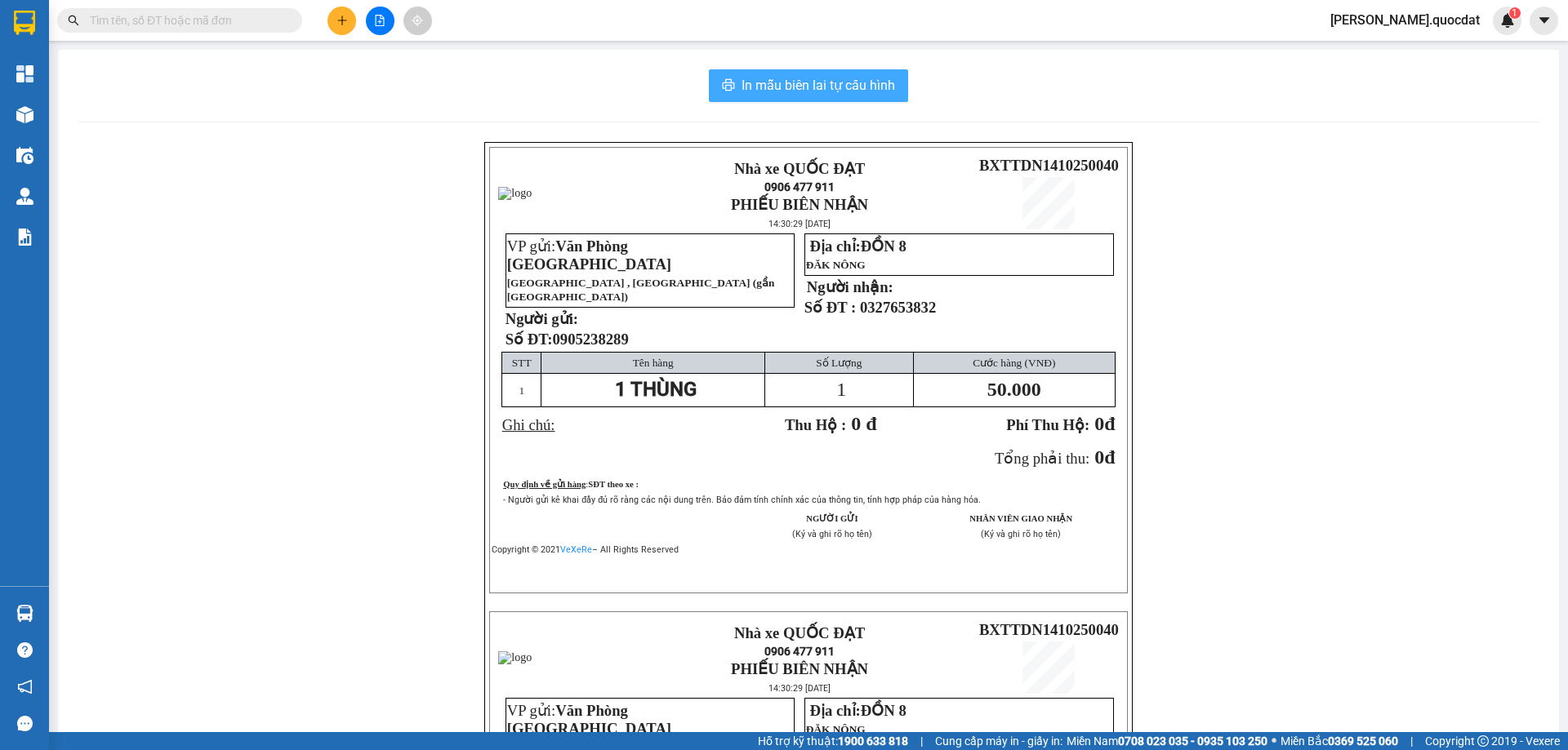
click at [780, 72] on button "In mẫu biên lai tự cấu hình" at bounding box center [808, 85] width 199 height 32
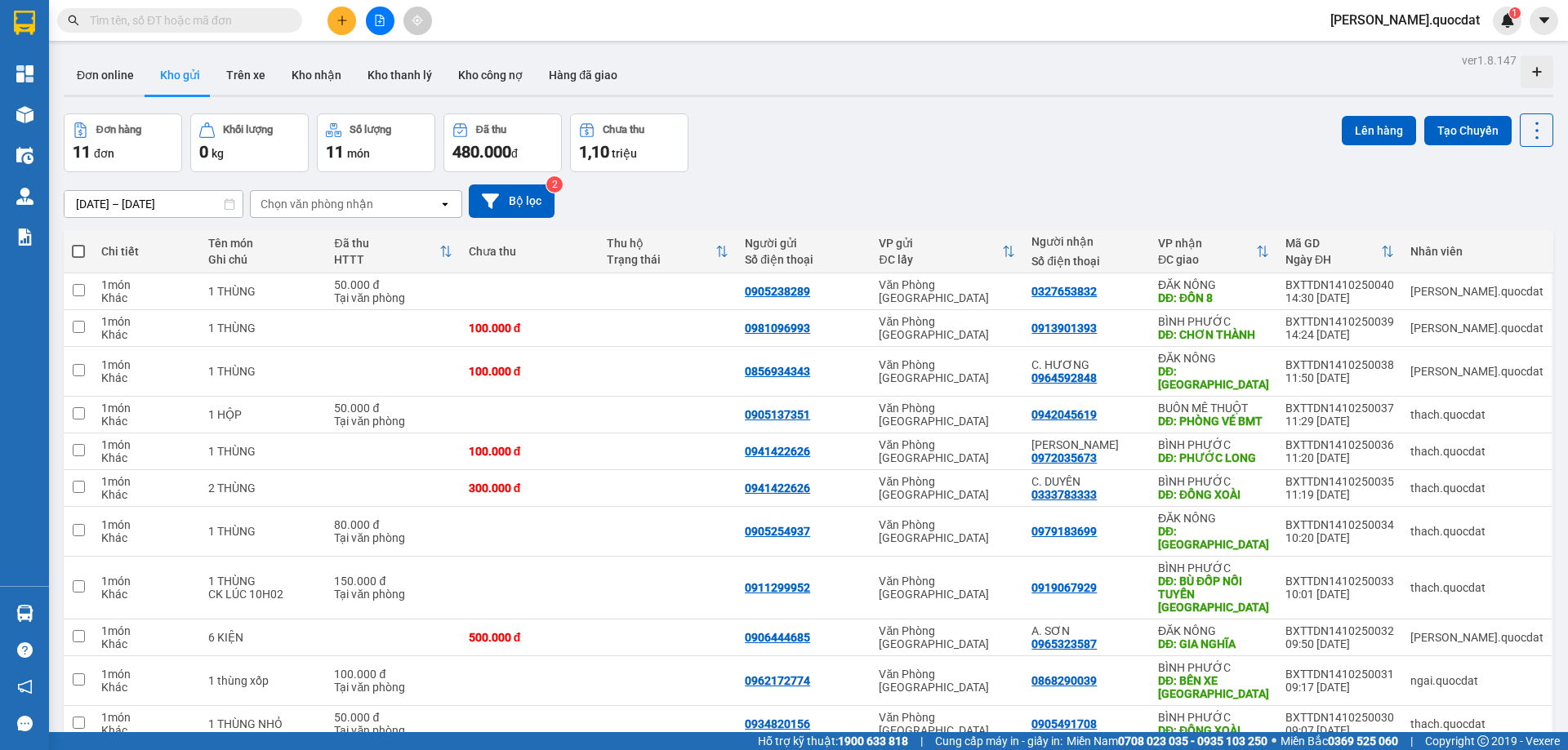
click at [314, 13] on div at bounding box center [159, 20] width 318 height 24
click at [321, 17] on div at bounding box center [379, 20] width 122 height 29
click at [334, 26] on button at bounding box center [341, 20] width 29 height 29
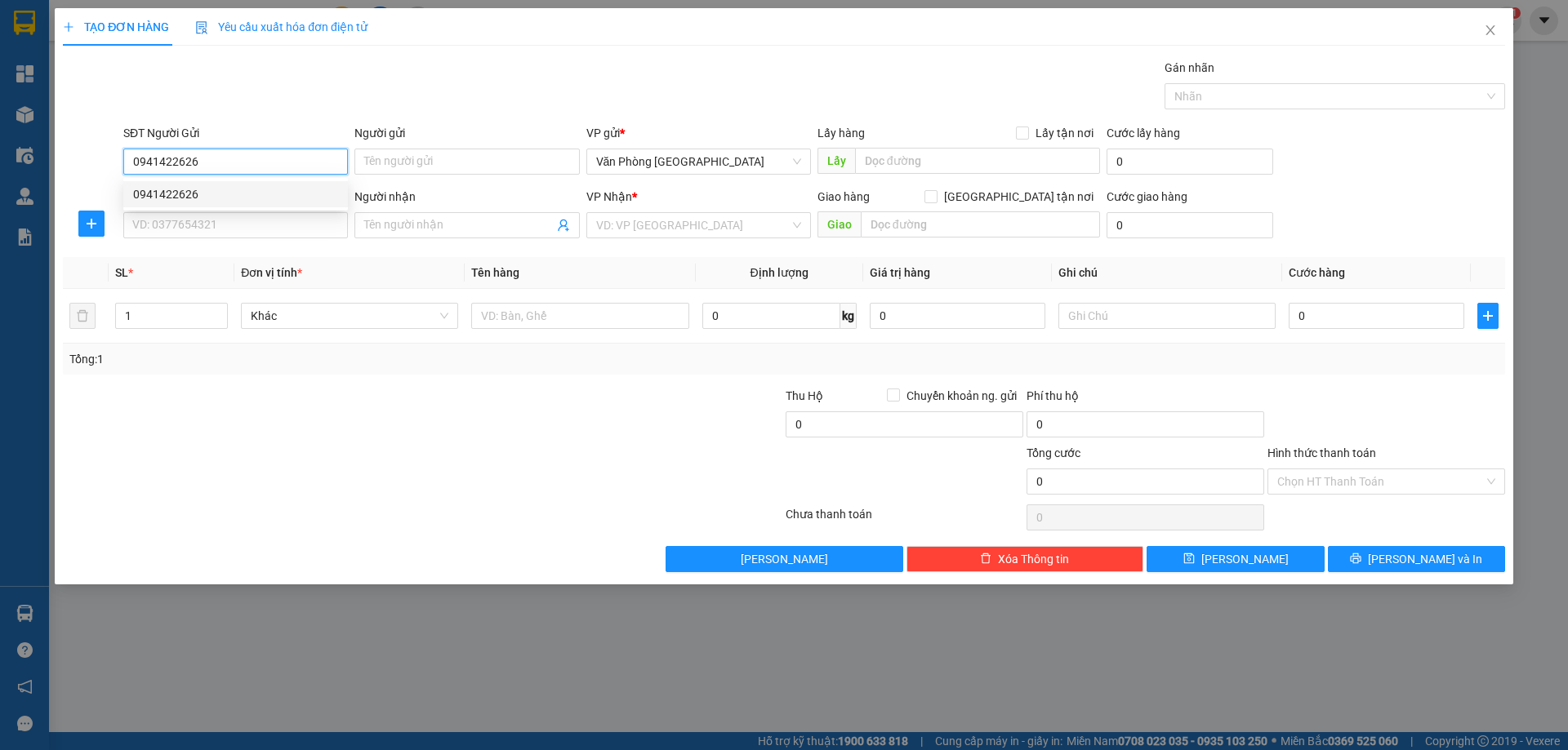
click at [203, 196] on div "0941422626" at bounding box center [236, 194] width 205 height 18
type input "0941422626"
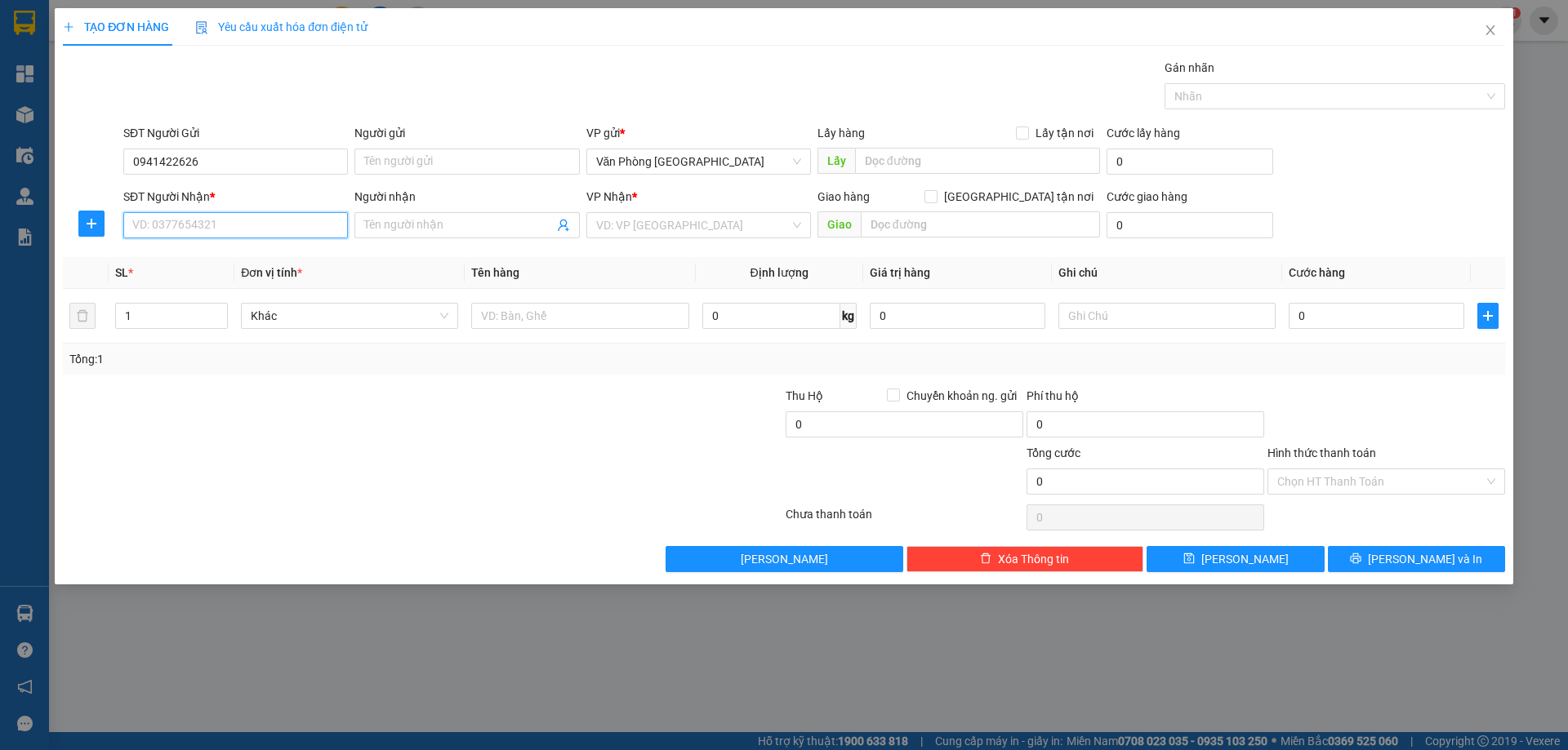
click at [211, 223] on input "SĐT Người Nhận *" at bounding box center [236, 225] width 224 height 26
click at [238, 302] on div "0335335570 - QUYÊN" at bounding box center [236, 310] width 205 height 18
type input "0335335570"
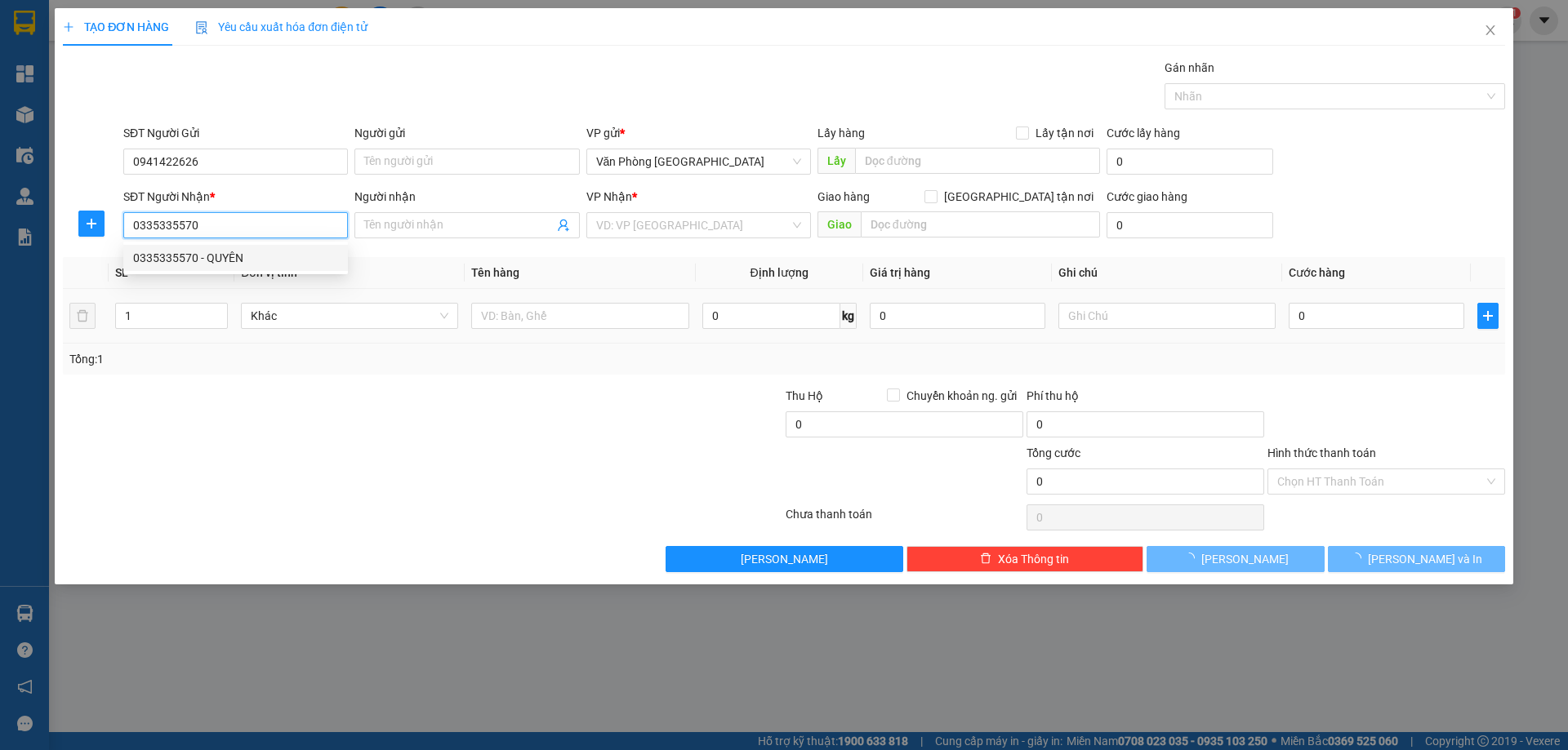
type input "QUYÊN"
type input "NGHĨA THẮNG"
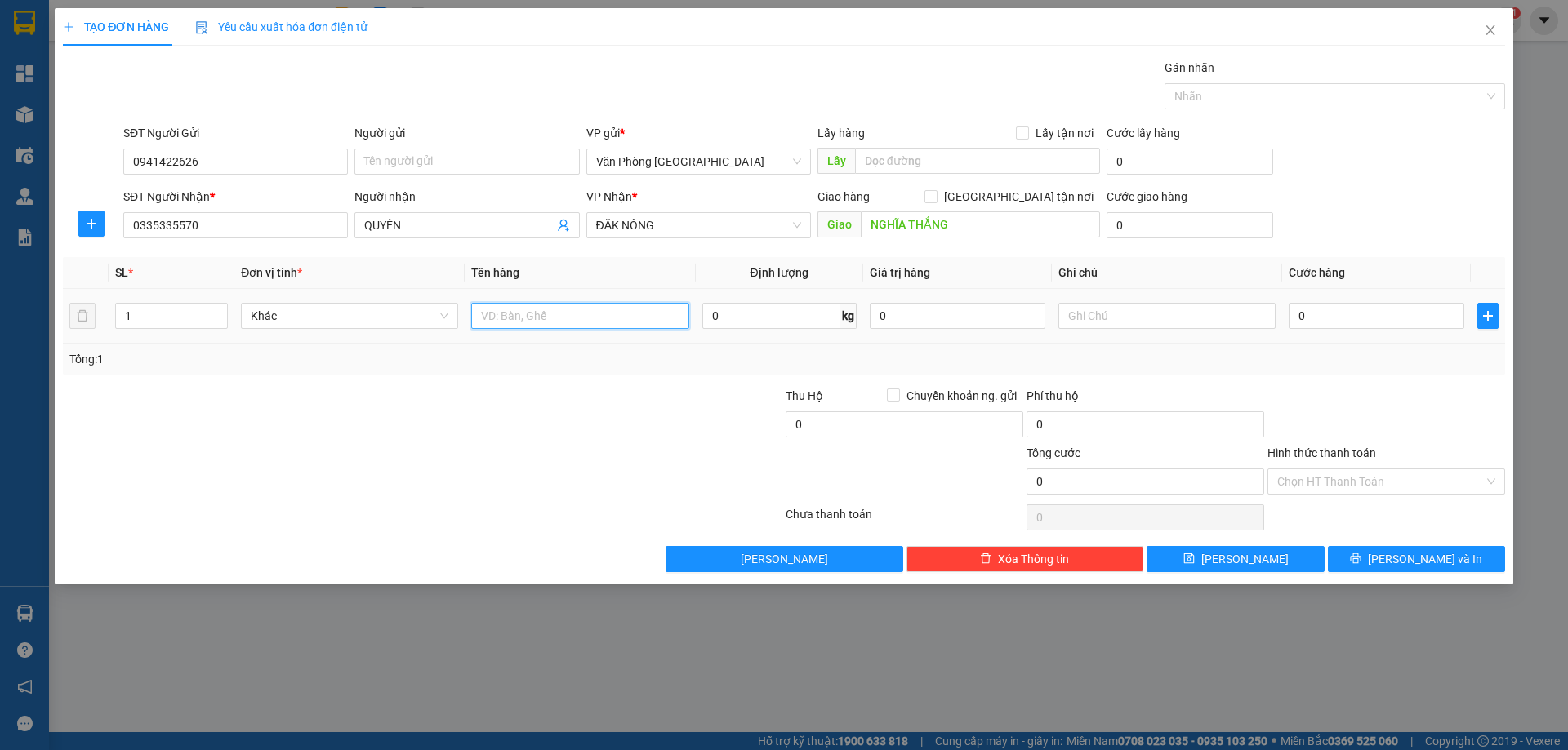
click at [535, 324] on input "text" at bounding box center [580, 316] width 217 height 26
type input "1 THÙNG"
type input "1"
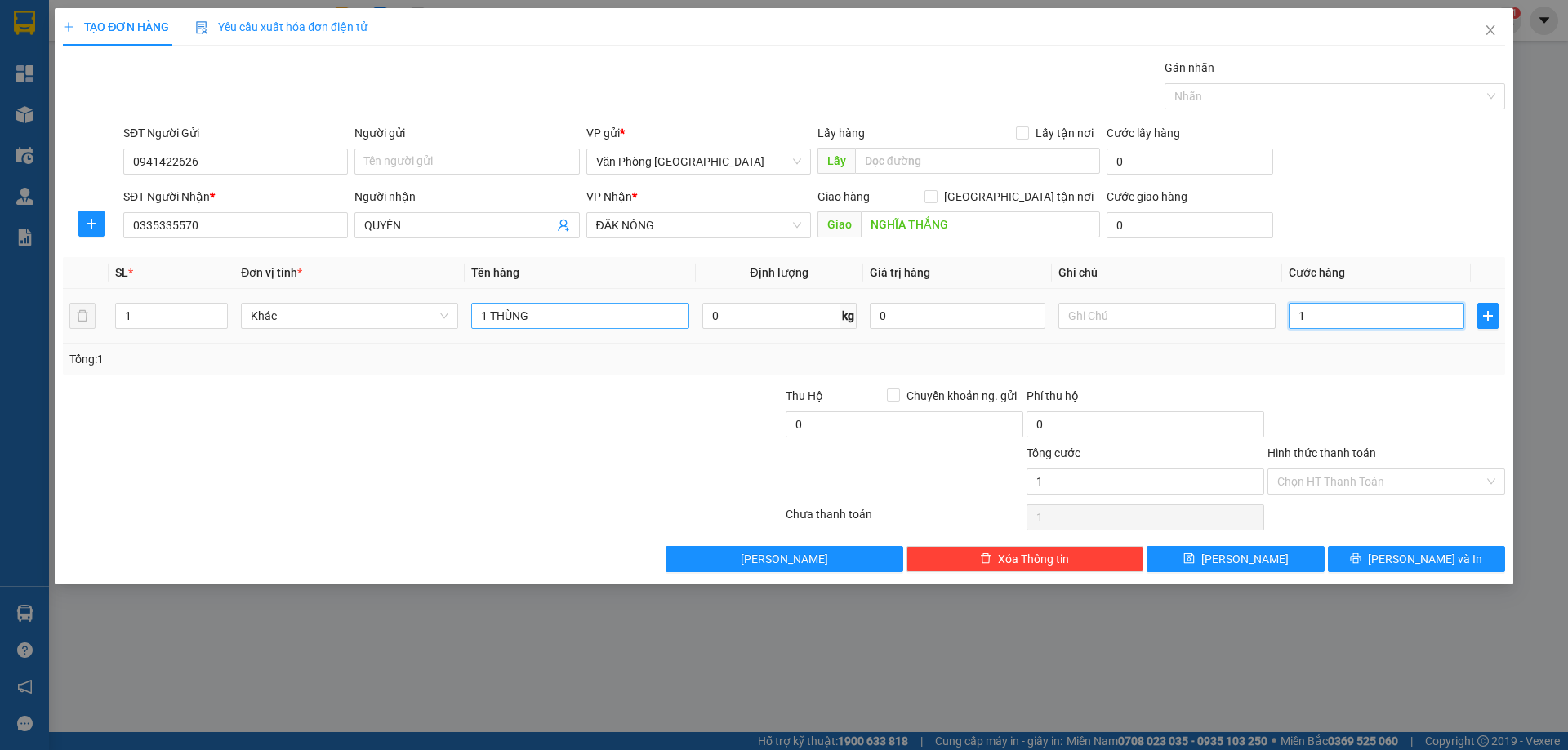
type input "10"
type input "100"
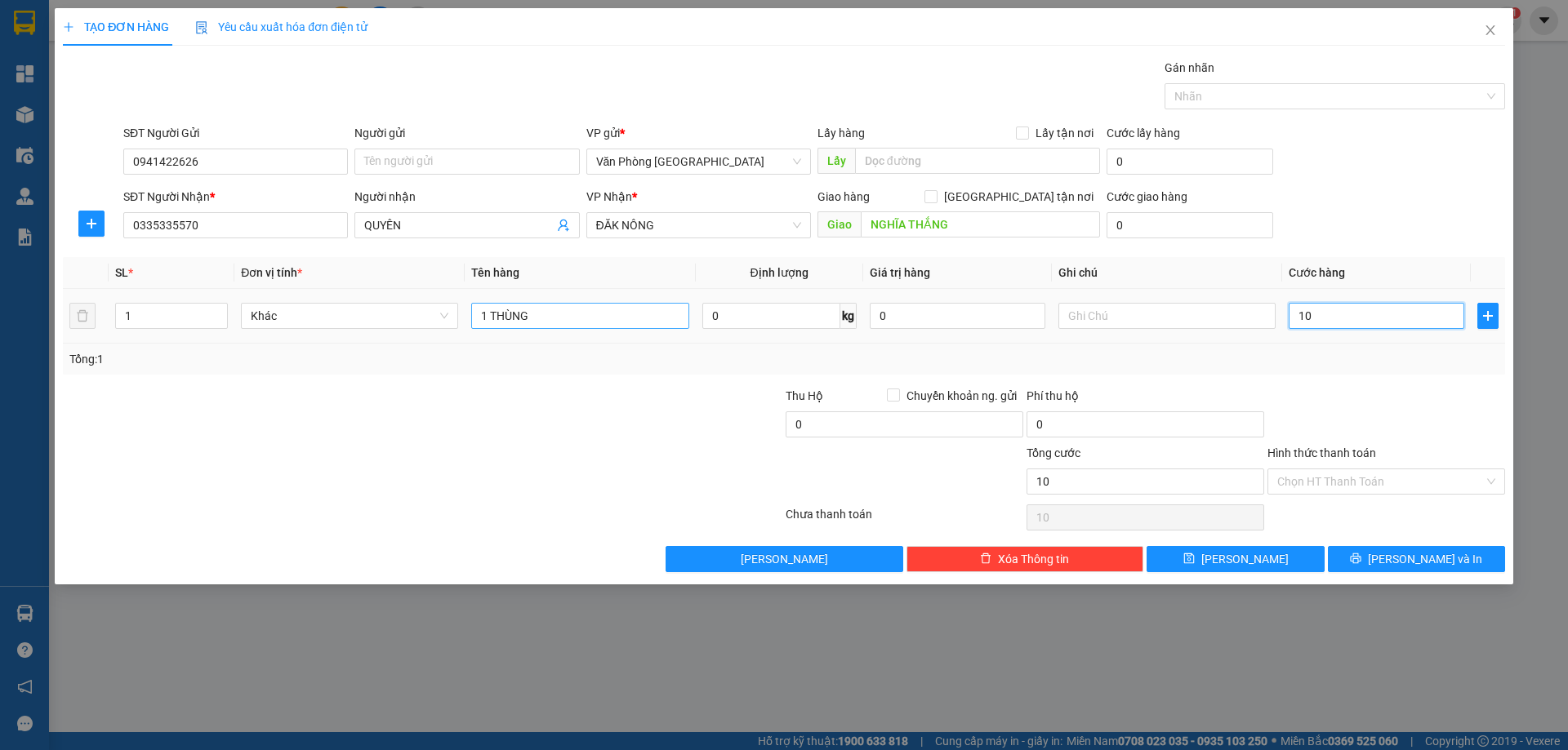
type input "100"
type input "100.000"
click at [1397, 154] on div "SĐT Người Gửi 0941422626 Người gửi Tên người gửi VP gửi * Văn Phòng Đà Nẵng Lấy…" at bounding box center [813, 153] width 1388 height 57
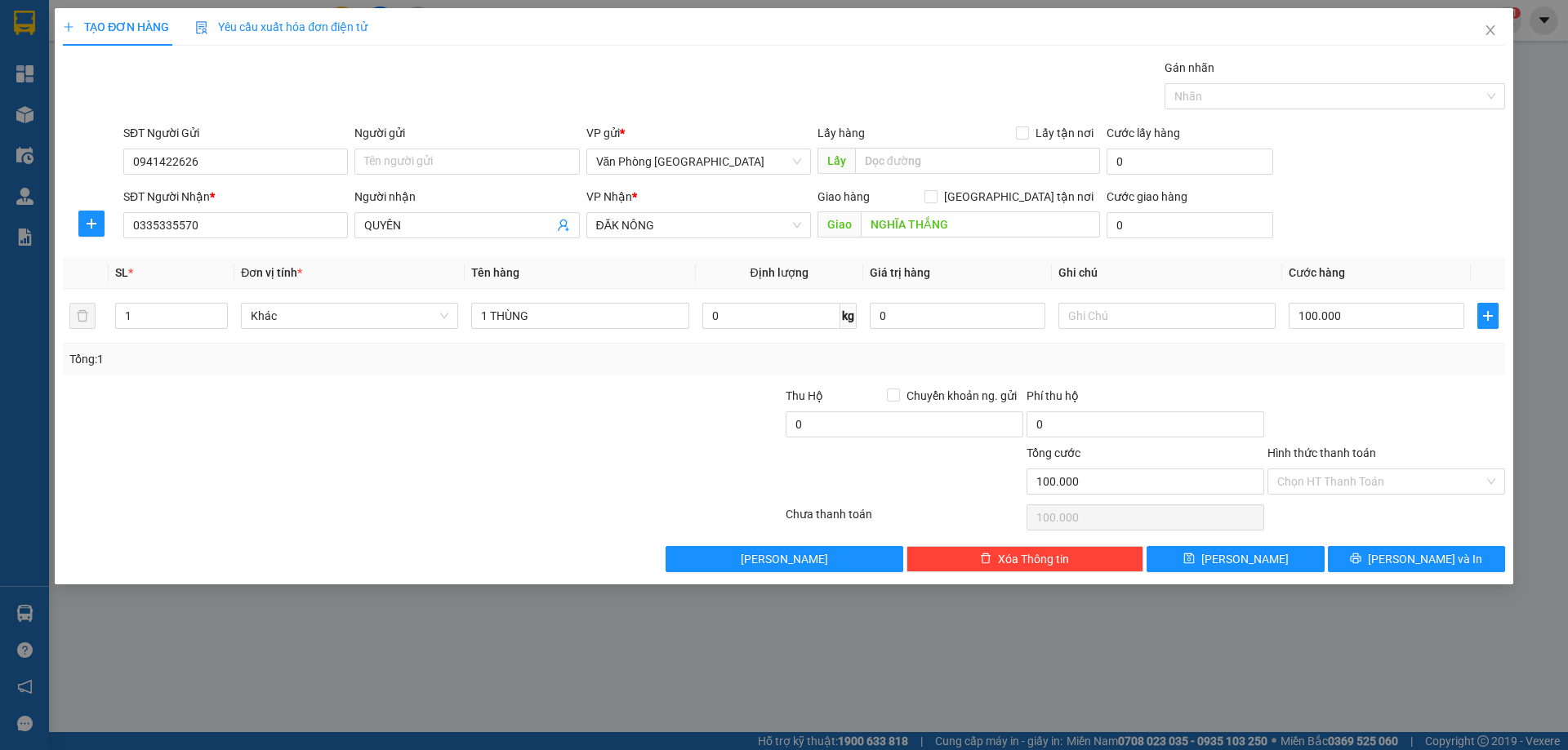
click at [496, 393] on div at bounding box center [302, 415] width 482 height 57
click at [557, 380] on div "Transit Pickup Surcharge Ids Transit Deliver Surcharge Ids Transit Deliver Surc…" at bounding box center [784, 315] width 1442 height 514
click at [577, 407] on div at bounding box center [664, 415] width 241 height 57
click at [693, 385] on div "Transit Pickup Surcharge Ids Transit Deliver Surcharge Ids Transit Deliver Surc…" at bounding box center [784, 315] width 1442 height 514
click at [688, 366] on div "Tổng: 1" at bounding box center [784, 359] width 1429 height 18
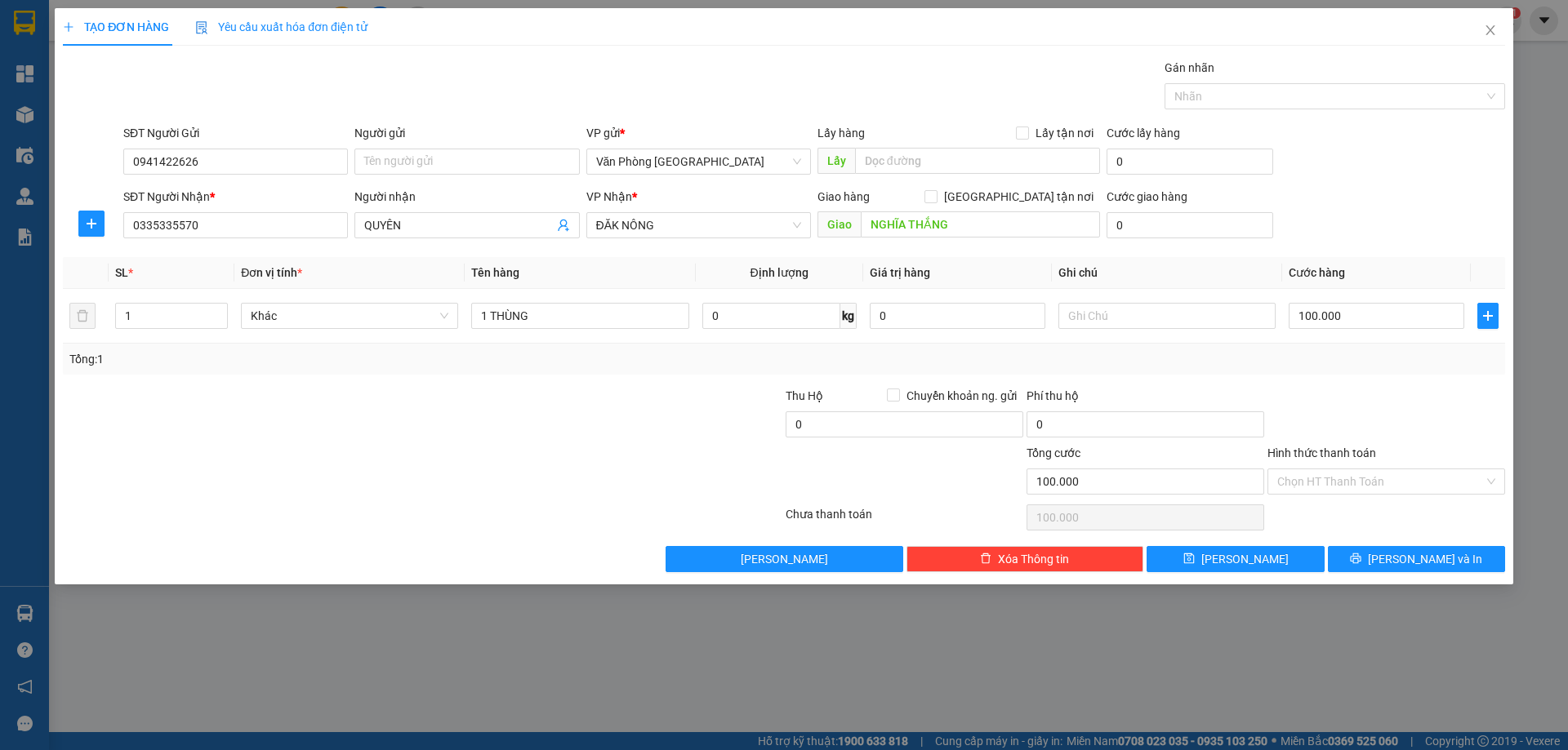
click at [674, 367] on div "Tổng: 1" at bounding box center [784, 359] width 1429 height 18
click at [600, 400] on div at bounding box center [664, 415] width 241 height 57
click at [658, 385] on div "Transit Pickup Surcharge Ids Transit Deliver Surcharge Ids Transit Deliver Surc…" at bounding box center [784, 315] width 1442 height 514
click at [1382, 374] on div "Tổng: 1" at bounding box center [784, 359] width 1442 height 31
click at [1493, 30] on icon "close" at bounding box center [1490, 31] width 13 height 13
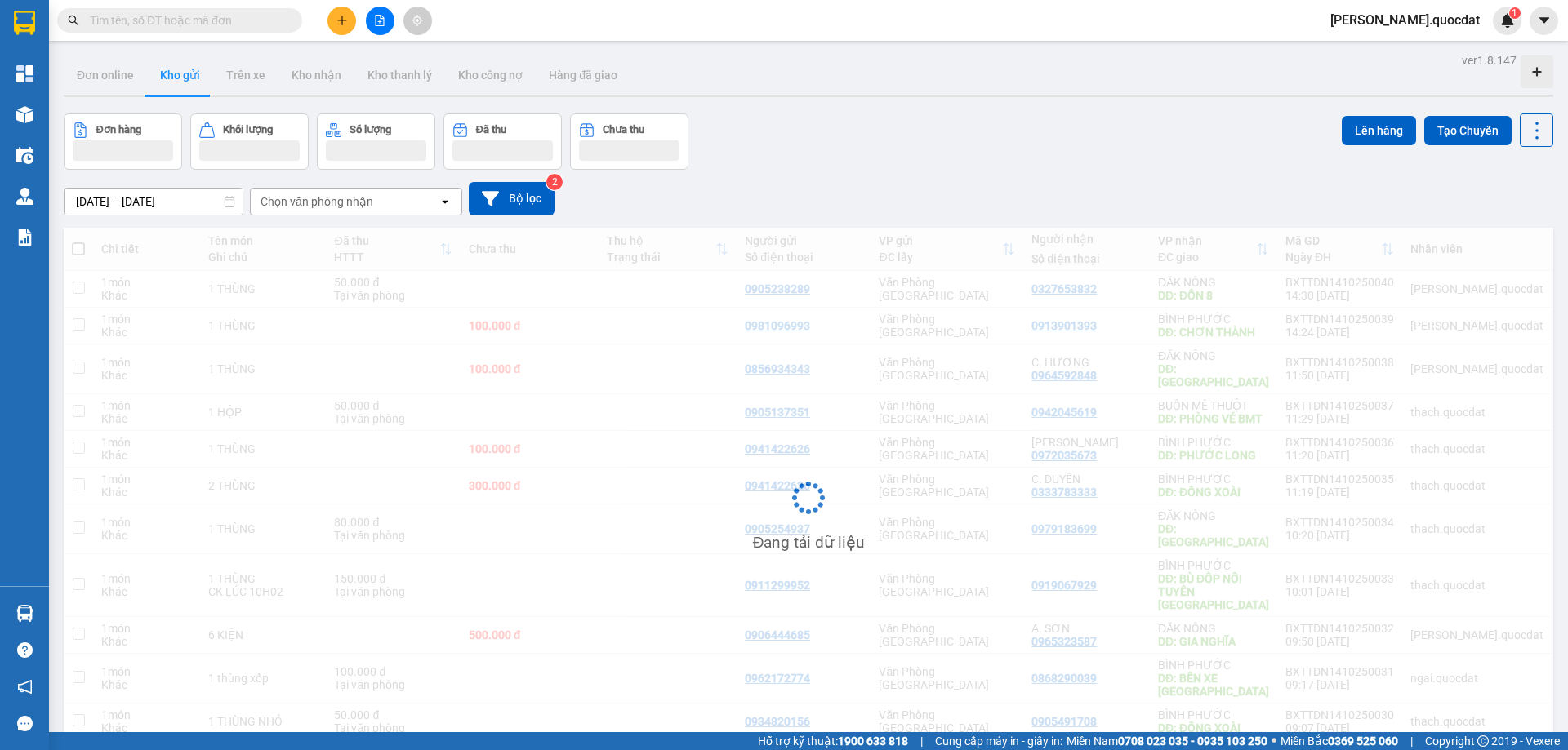
click at [900, 151] on div "Đơn hàng Khối lượng Số lượng Đã thu Chưa thu Lên hàng Tạo Chuyến" at bounding box center [809, 141] width 1489 height 57
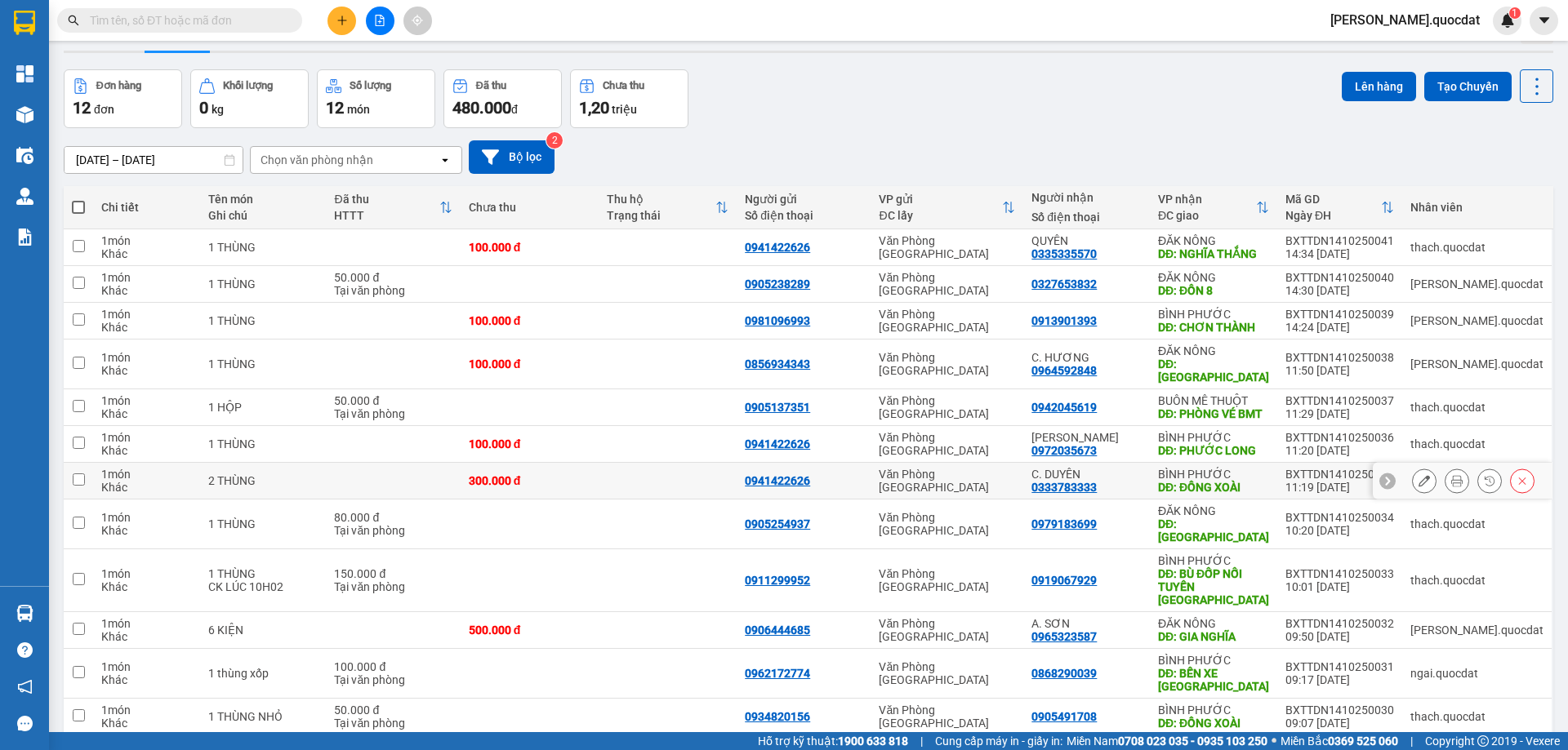
scroll to position [88, 0]
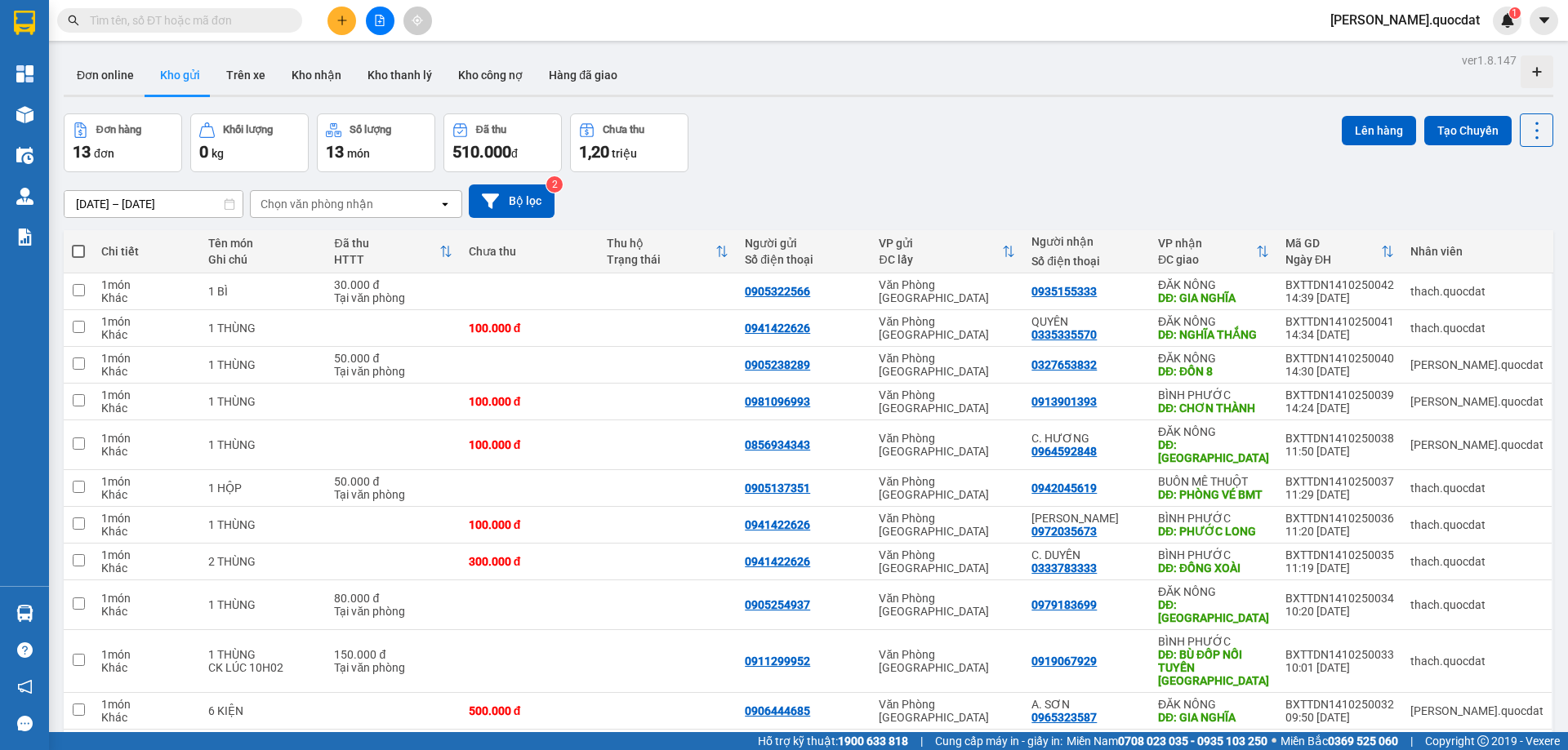
click at [874, 162] on div "Đơn hàng 13 đơn Khối lượng 0 kg Số lượng 13 món Đã thu 510.000 đ Chưa thu 1,20 …" at bounding box center [809, 142] width 1489 height 58
click at [862, 298] on div "0905322566" at bounding box center [803, 291] width 118 height 13
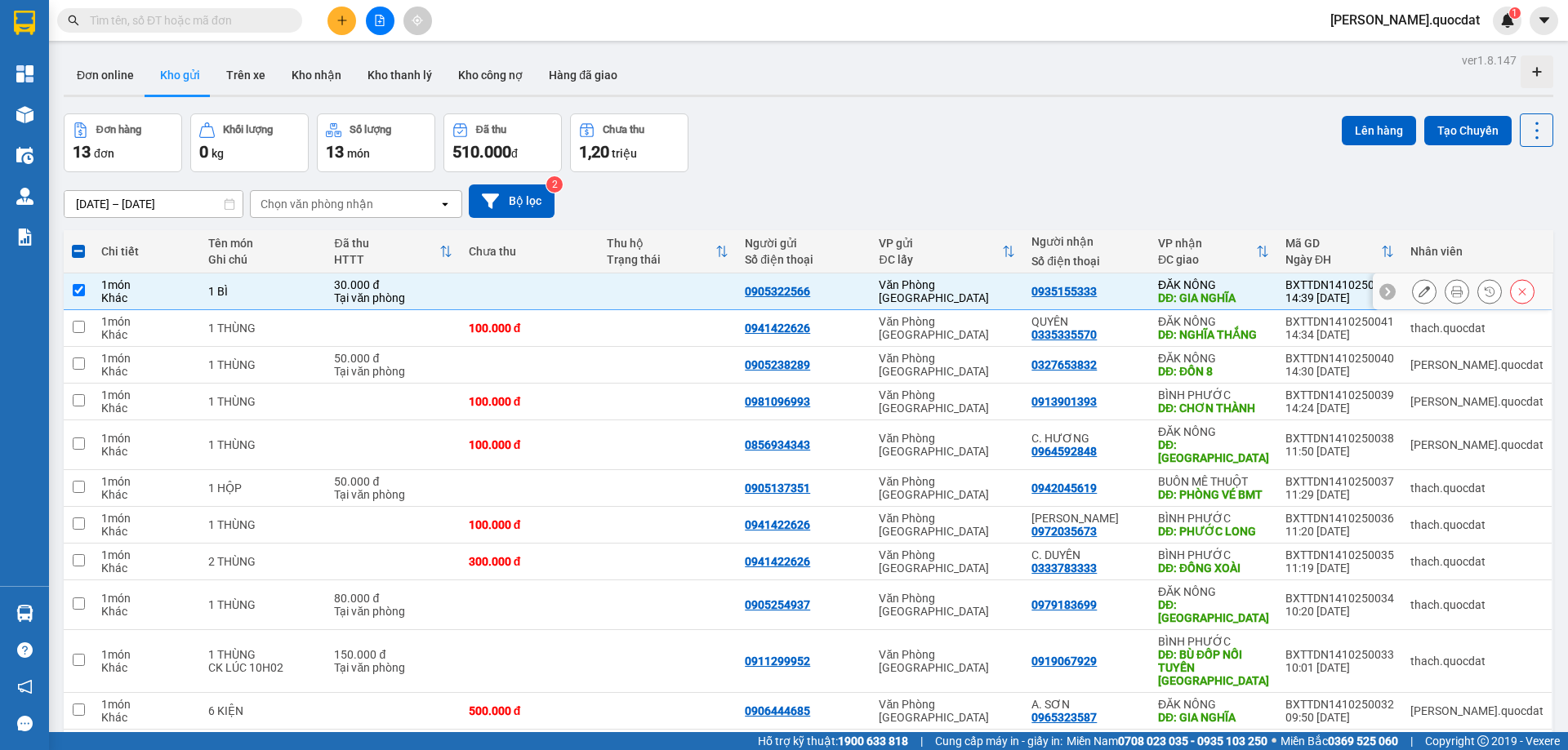
click at [862, 294] on div "0905322566" at bounding box center [803, 291] width 118 height 13
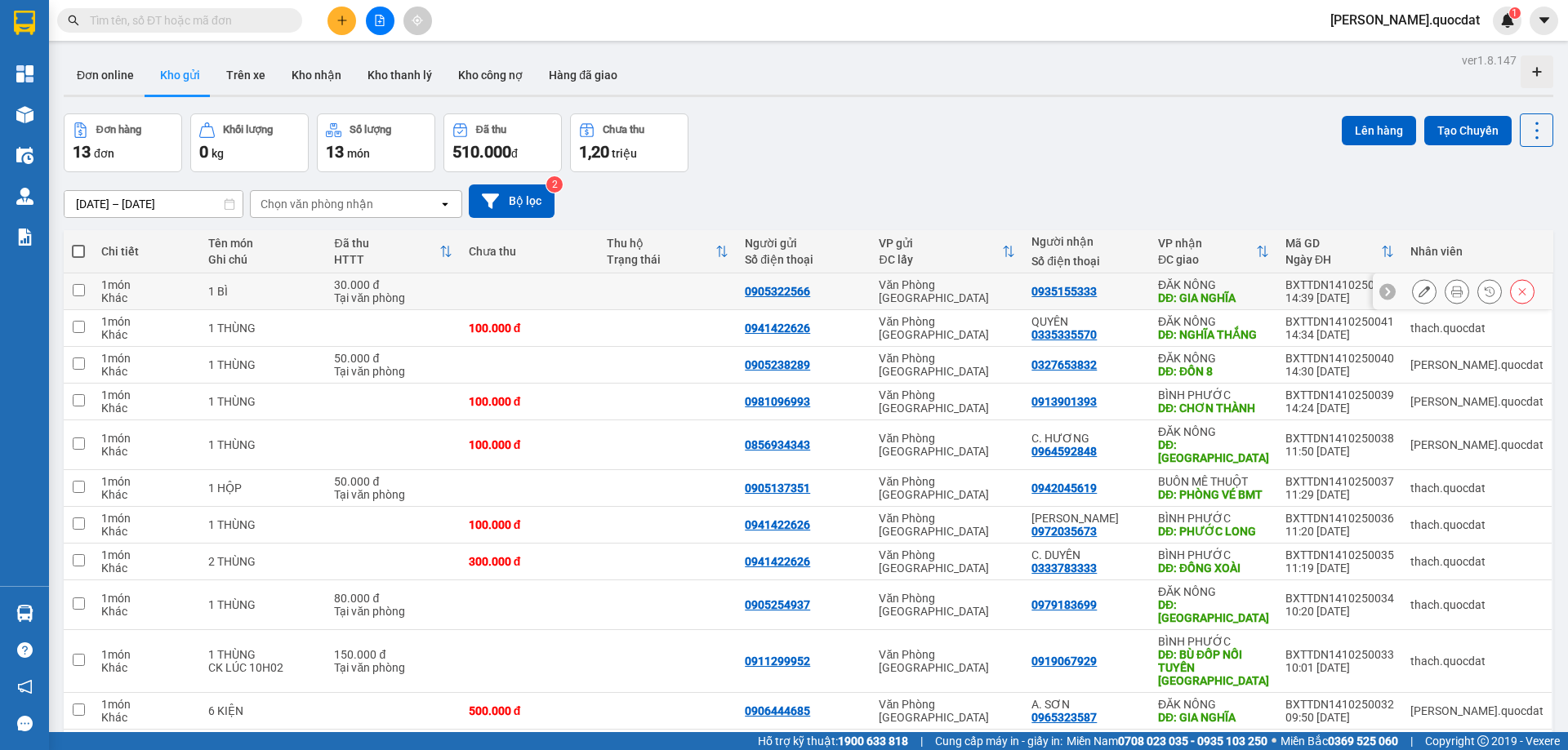
click at [862, 294] on div "0905322566" at bounding box center [803, 291] width 118 height 13
checkbox input "true"
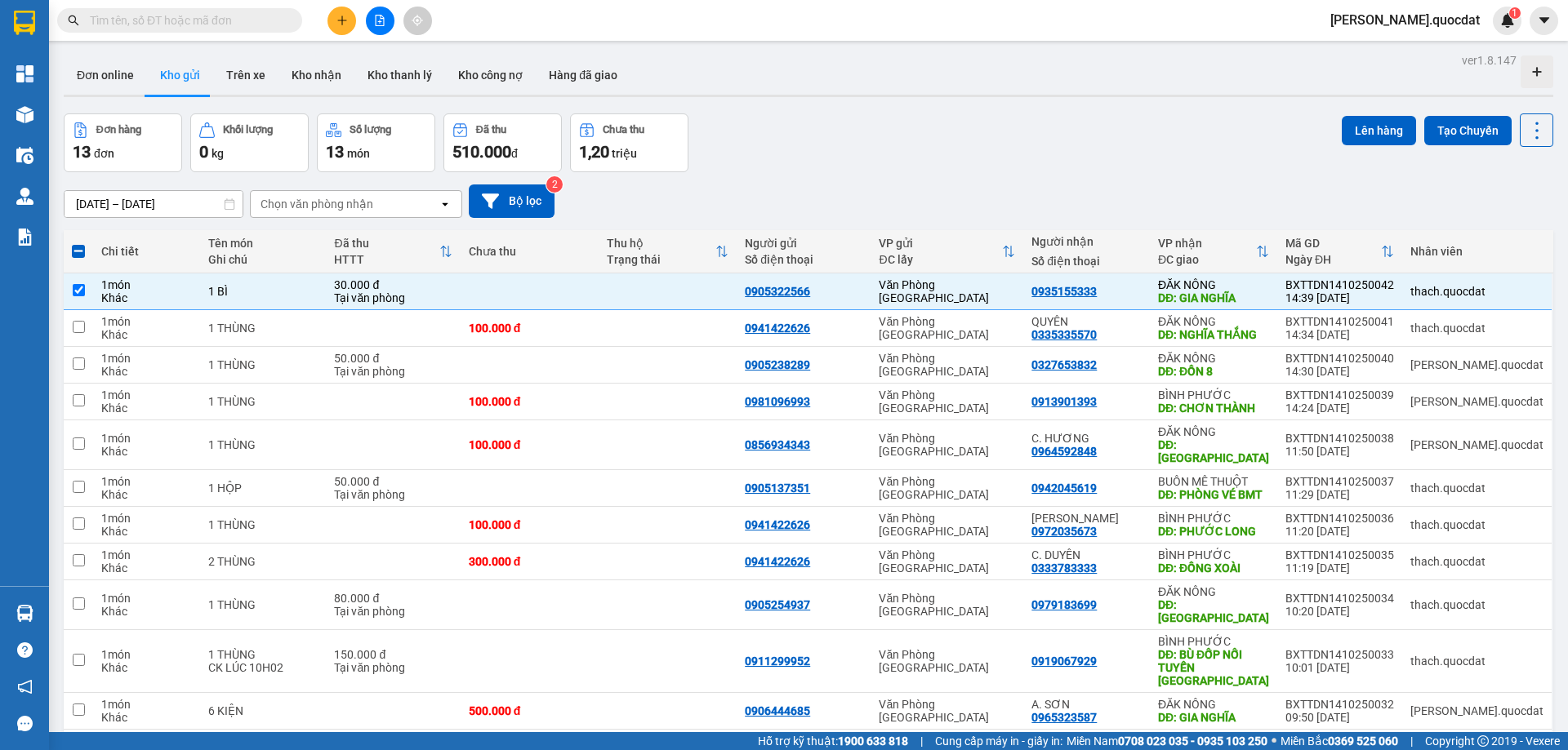
click at [904, 155] on div "Đơn hàng 13 đơn Khối lượng 0 kg Số lượng 13 món Đã thu 510.000 đ Chưa thu 1,20 …" at bounding box center [809, 142] width 1489 height 58
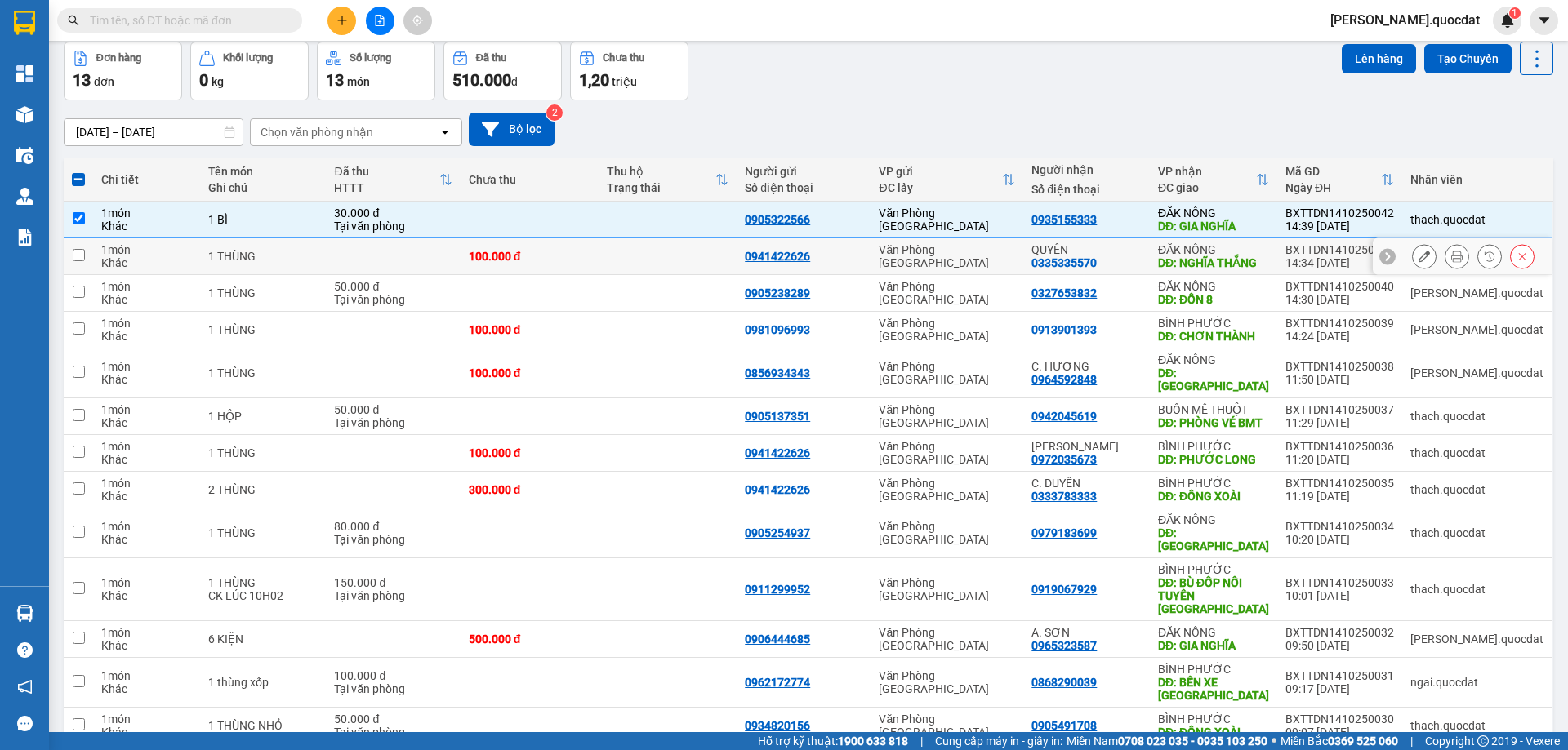
scroll to position [108, 0]
